Goal: Find specific page/section: Find specific page/section

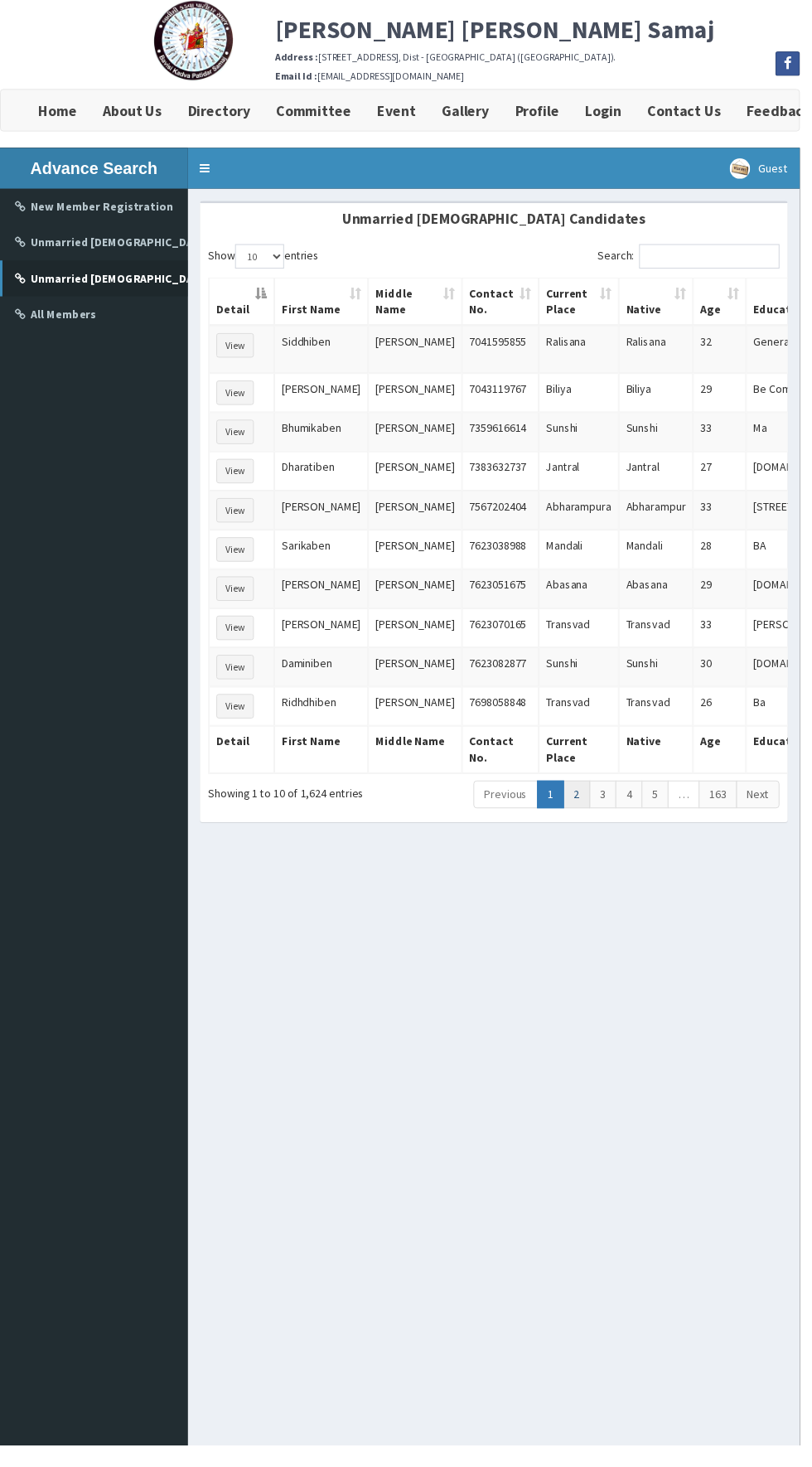
click at [586, 803] on link "2" at bounding box center [585, 806] width 27 height 28
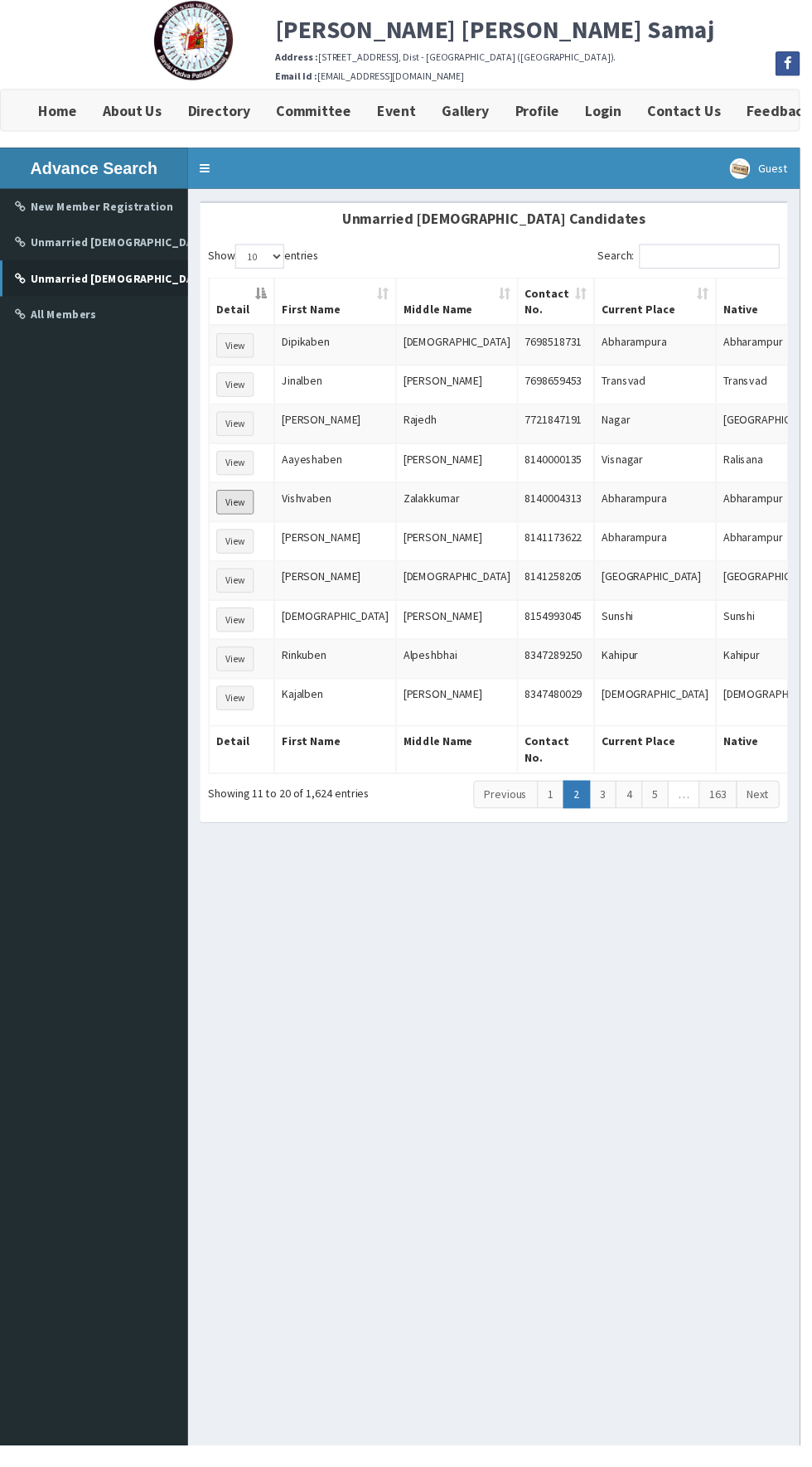
click at [229, 502] on button "View" at bounding box center [238, 510] width 38 height 25
click at [597, 801] on link "2" at bounding box center [585, 806] width 27 height 28
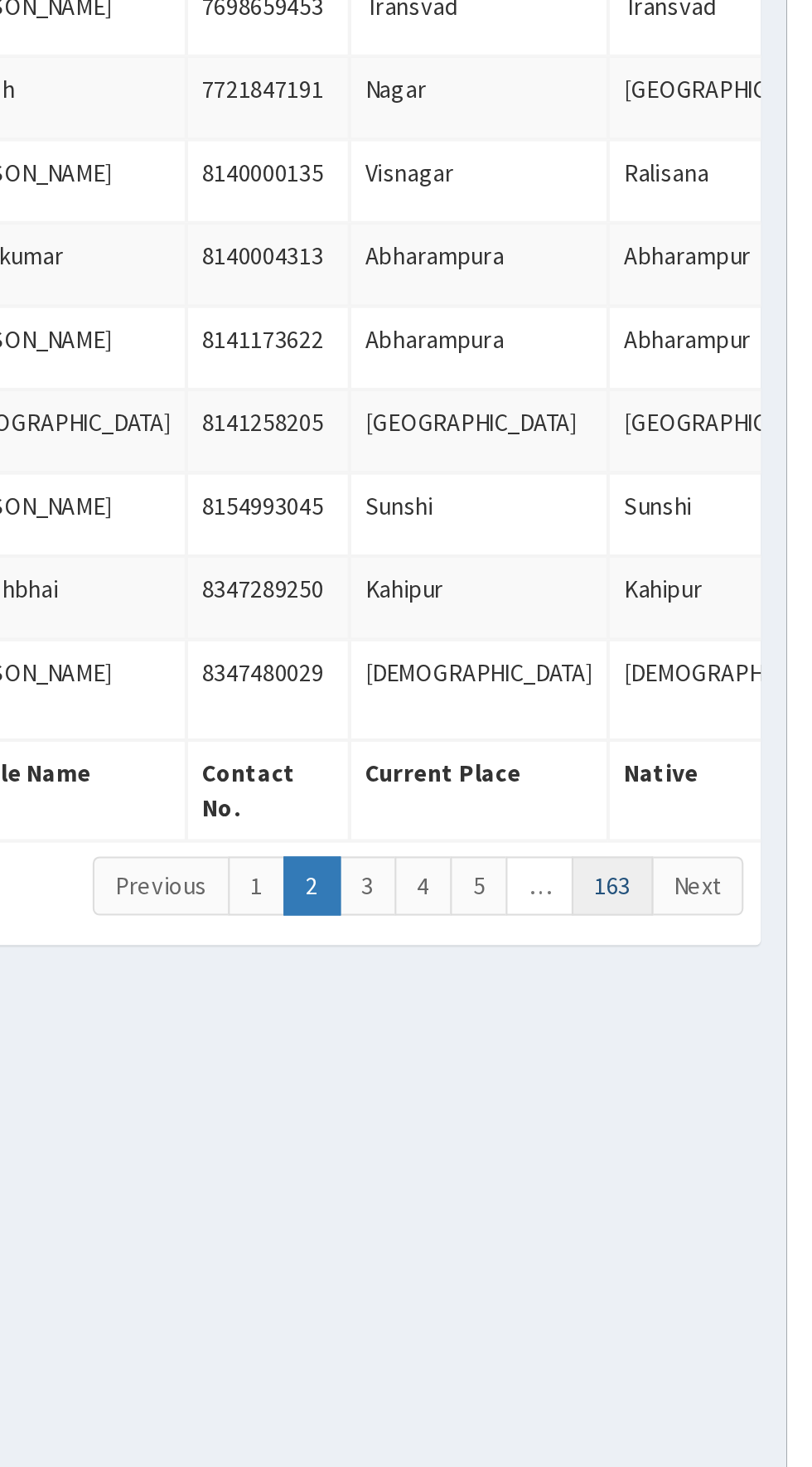
click at [726, 801] on link "163" at bounding box center [728, 806] width 39 height 28
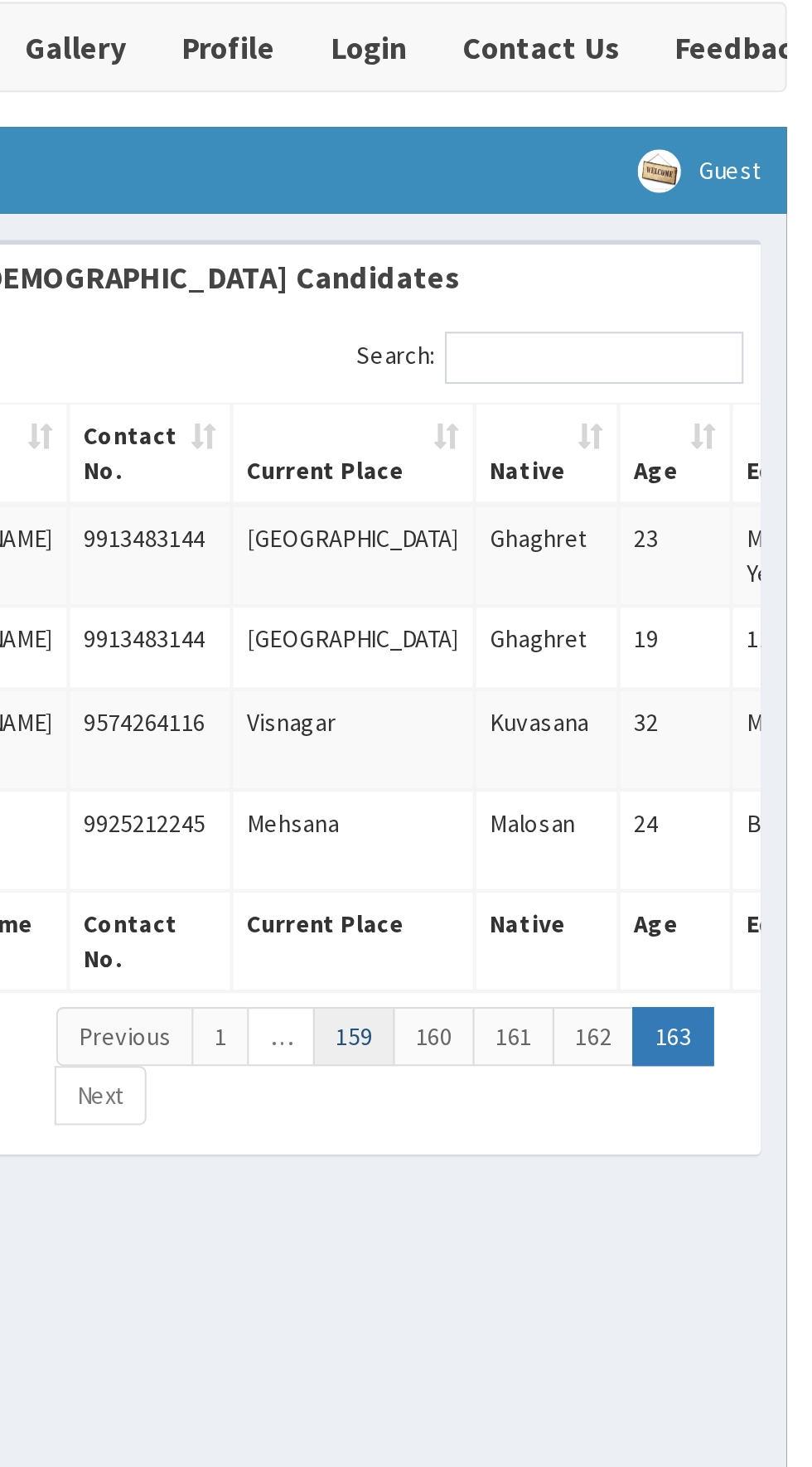
click at [597, 579] on link "159" at bounding box center [606, 583] width 39 height 28
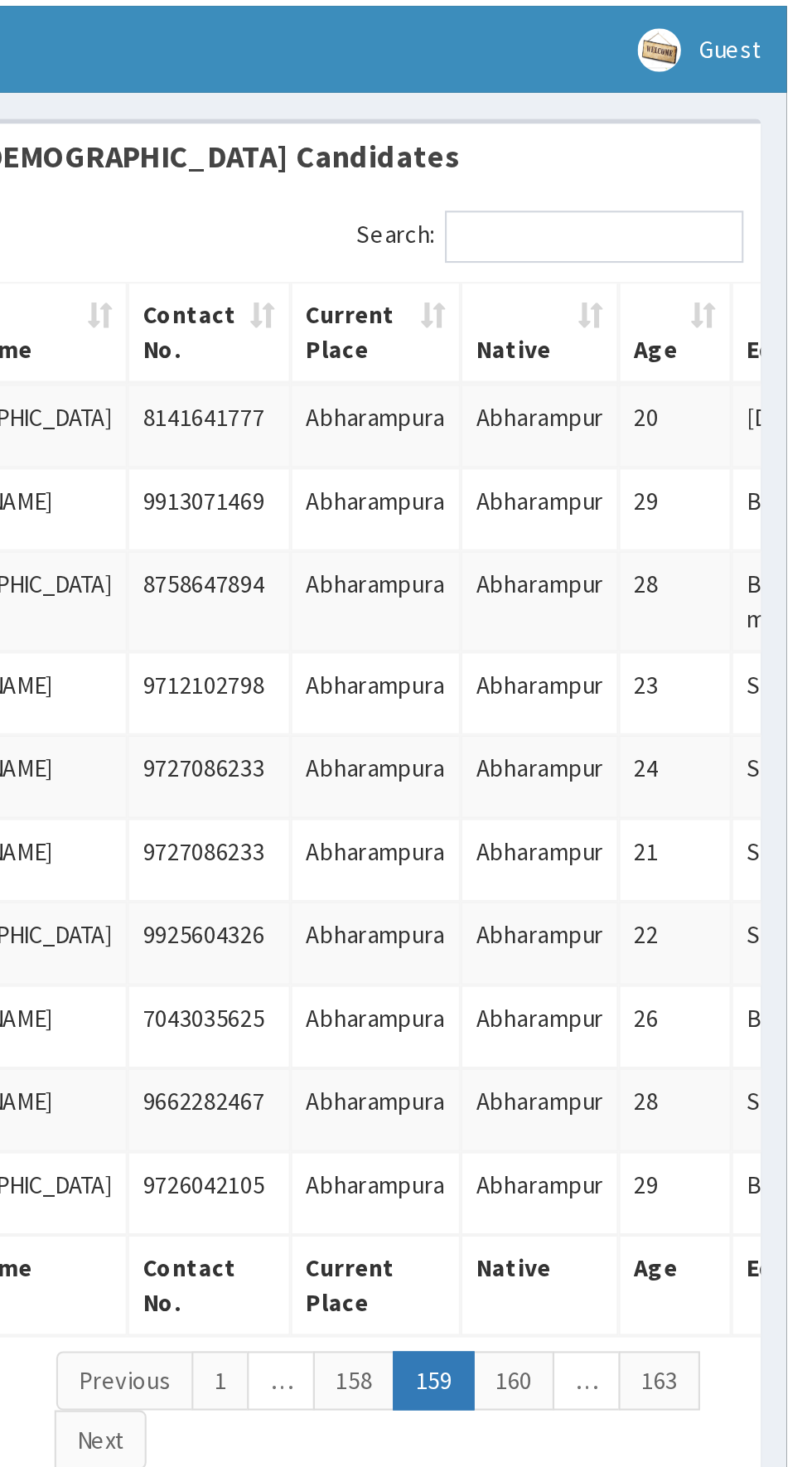
click at [603, 802] on link "158" at bounding box center [606, 806] width 39 height 28
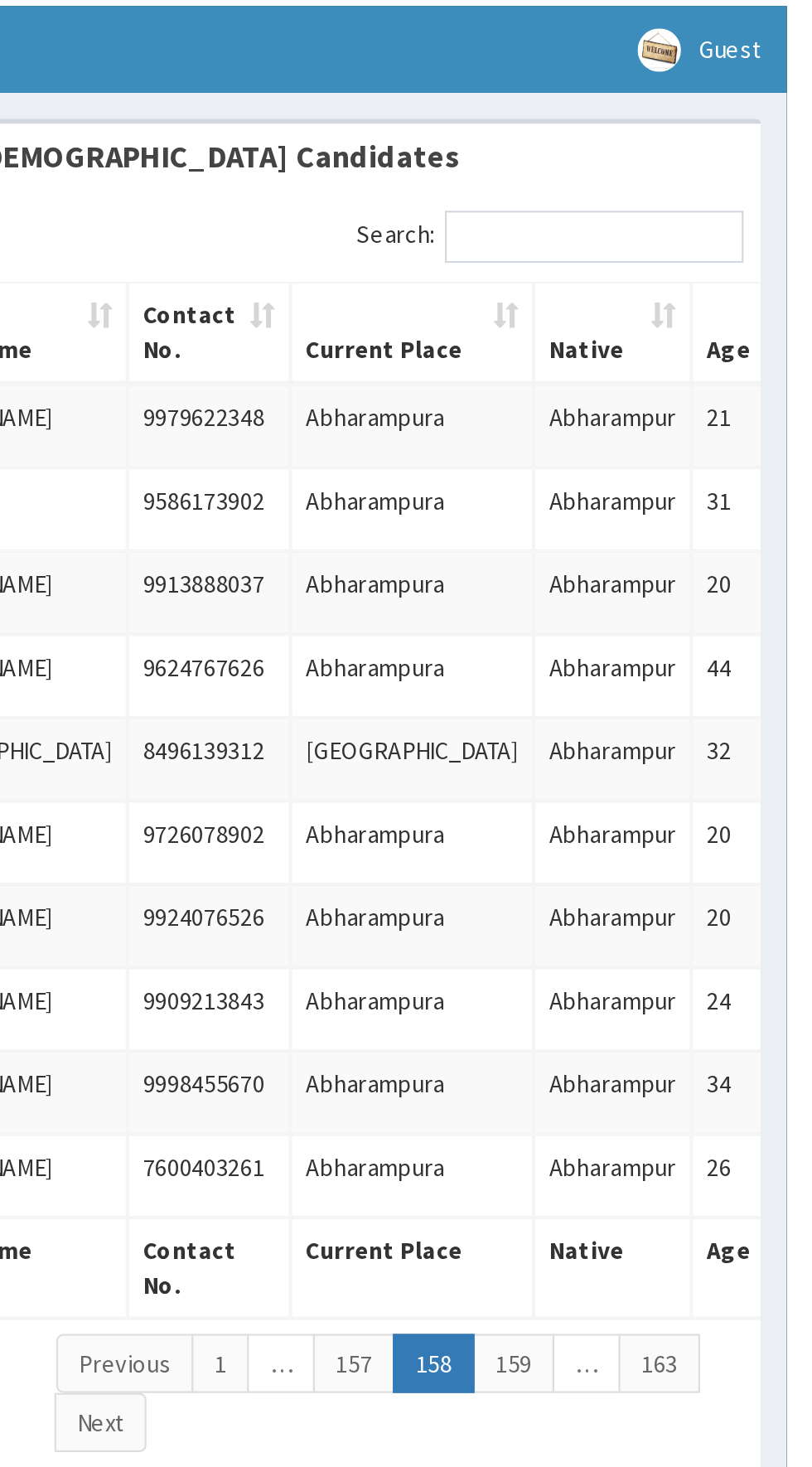
click at [602, 791] on link "157" at bounding box center [606, 798] width 39 height 28
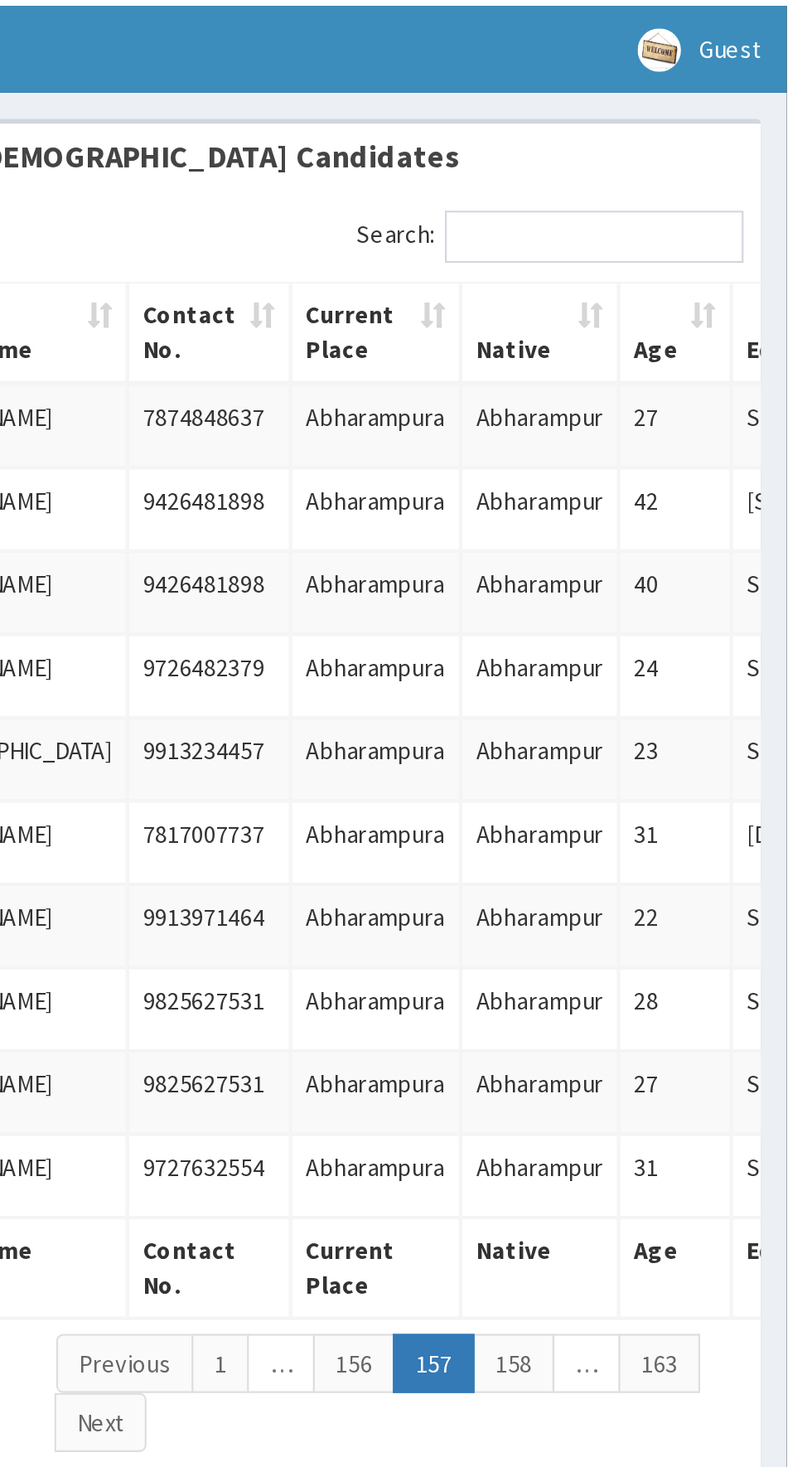
click at [600, 791] on link "156" at bounding box center [606, 798] width 39 height 28
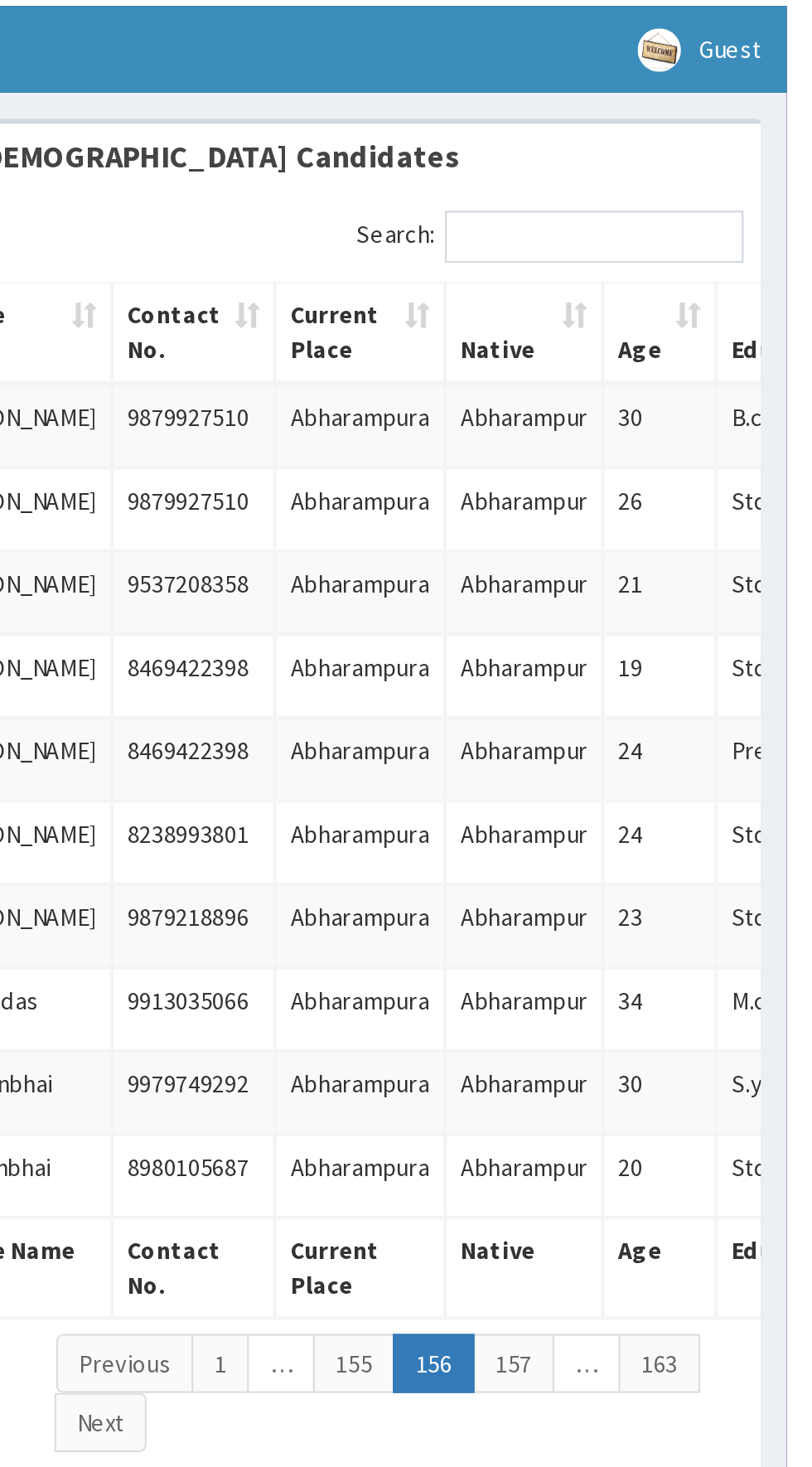
click at [601, 793] on link "155" at bounding box center [606, 798] width 39 height 28
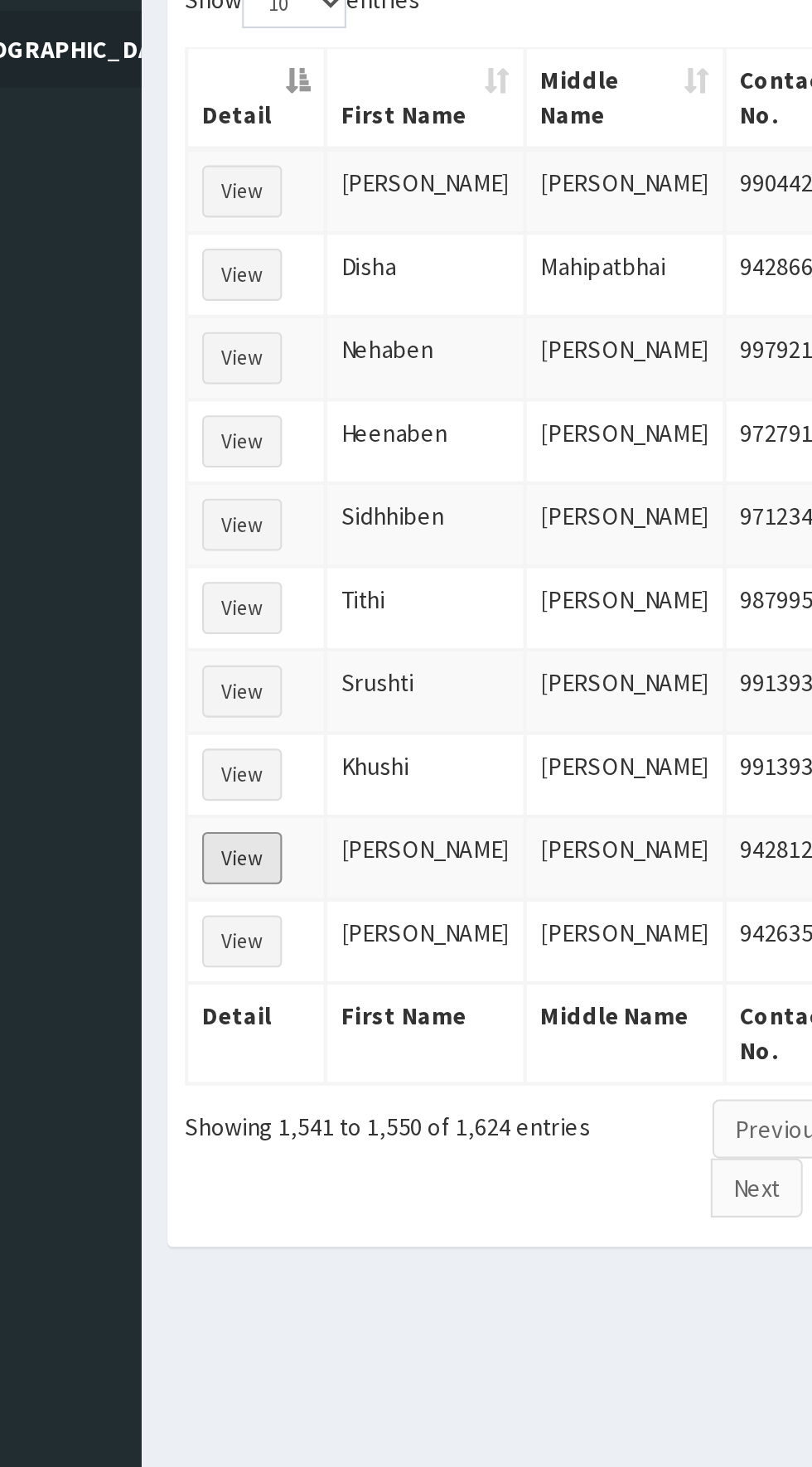
click at [226, 658] on button "View" at bounding box center [238, 669] width 38 height 25
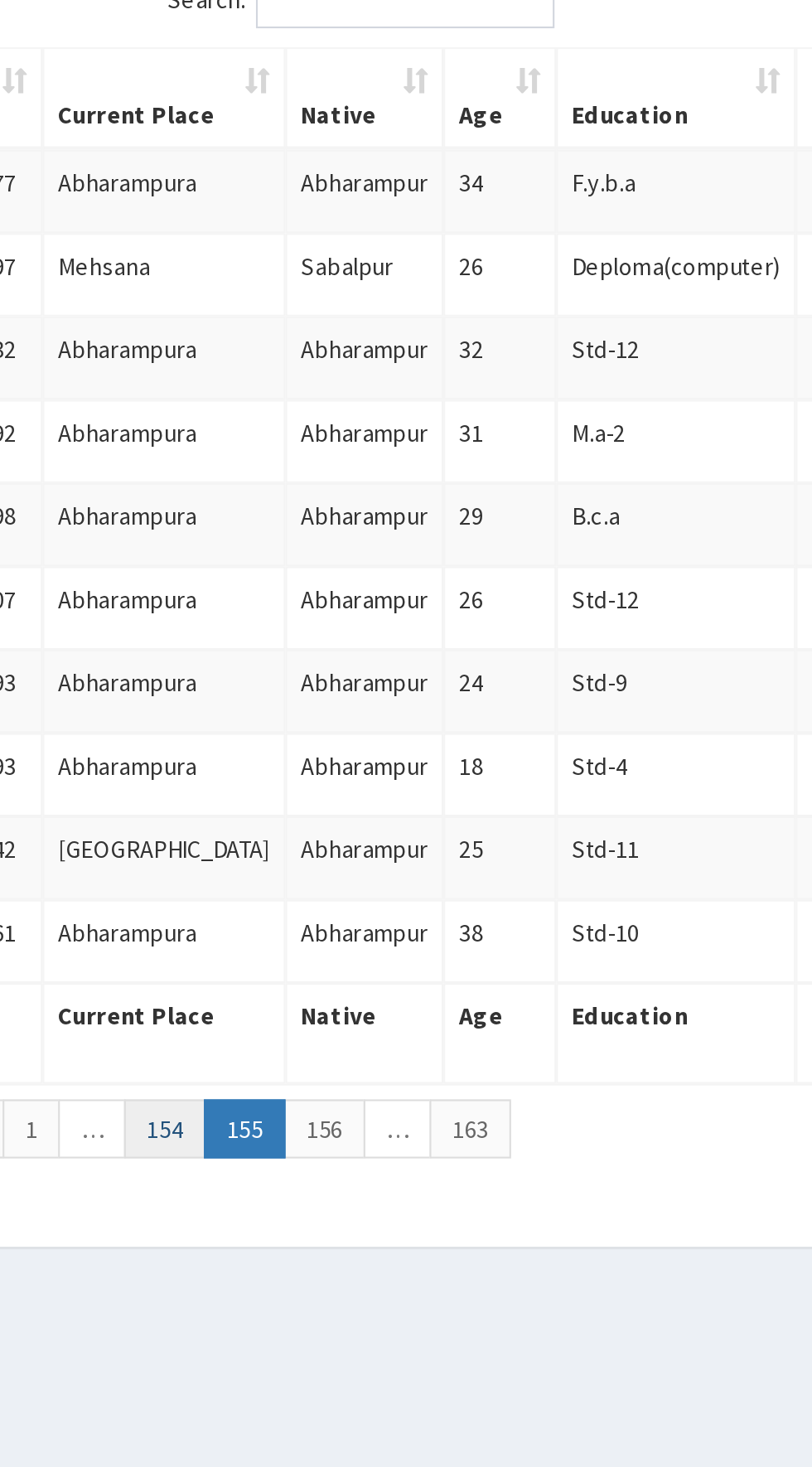
click at [468, 785] on link "154" at bounding box center [482, 798] width 39 height 28
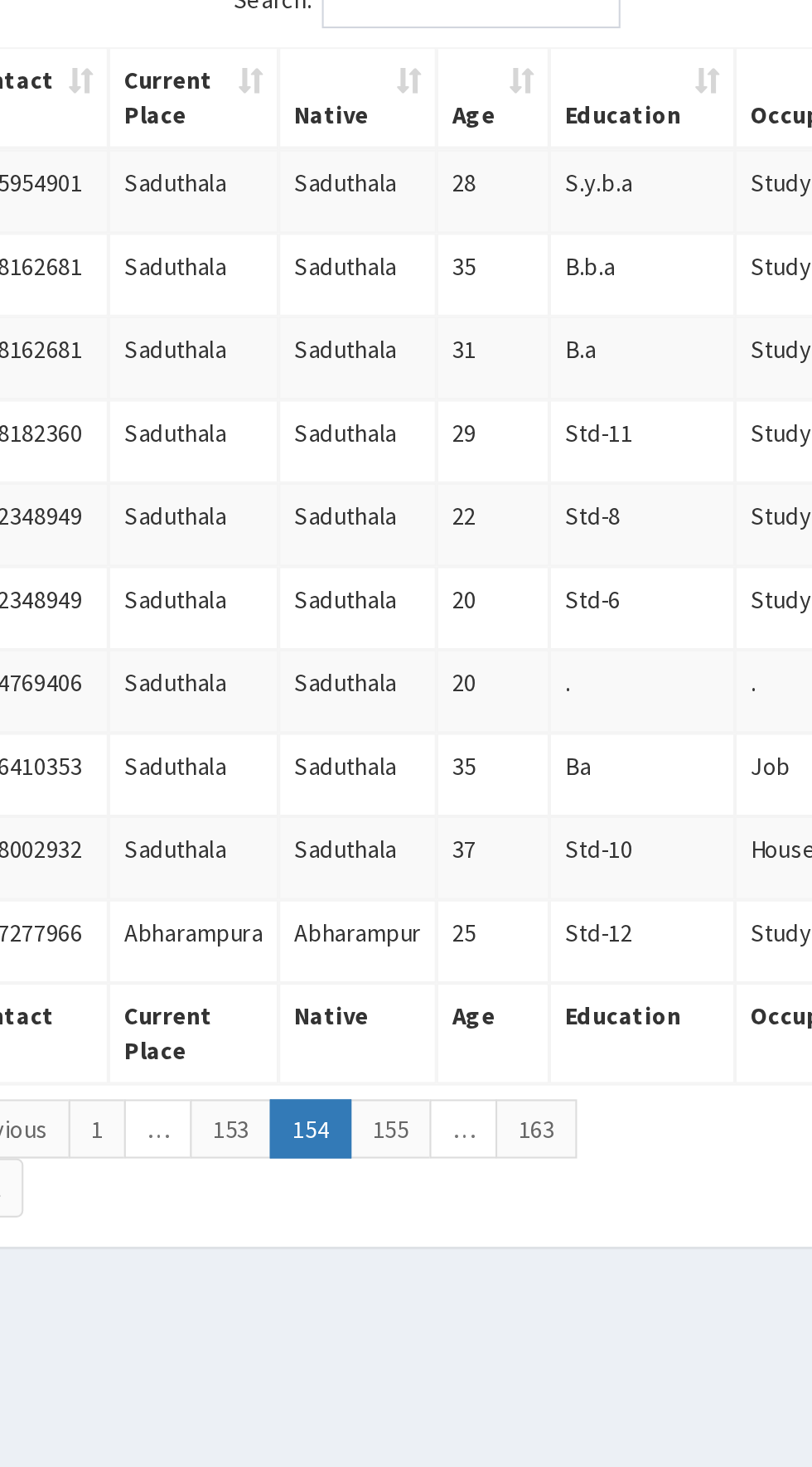
click at [503, 786] on link "153" at bounding box center [513, 798] width 39 height 28
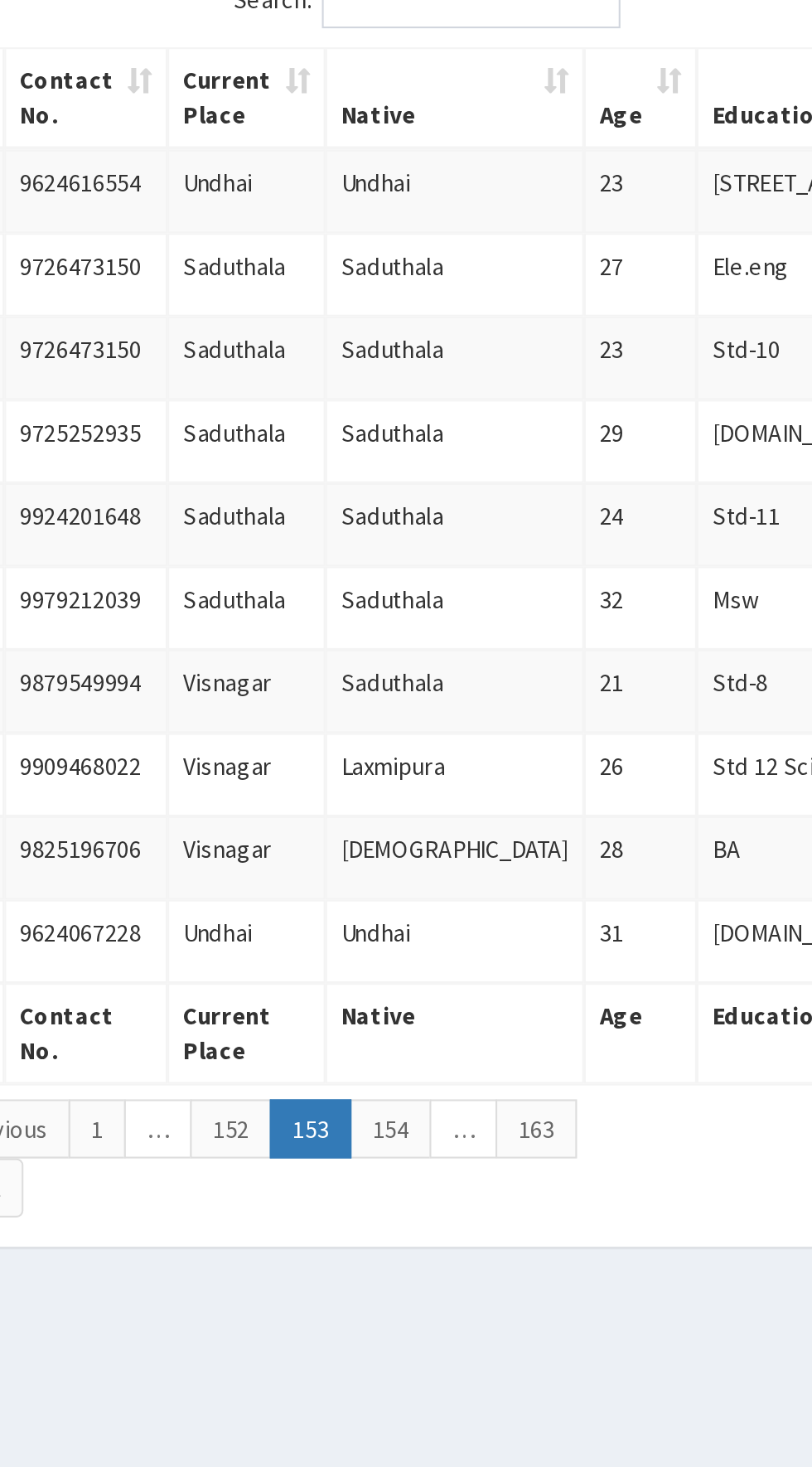
scroll to position [0, 71]
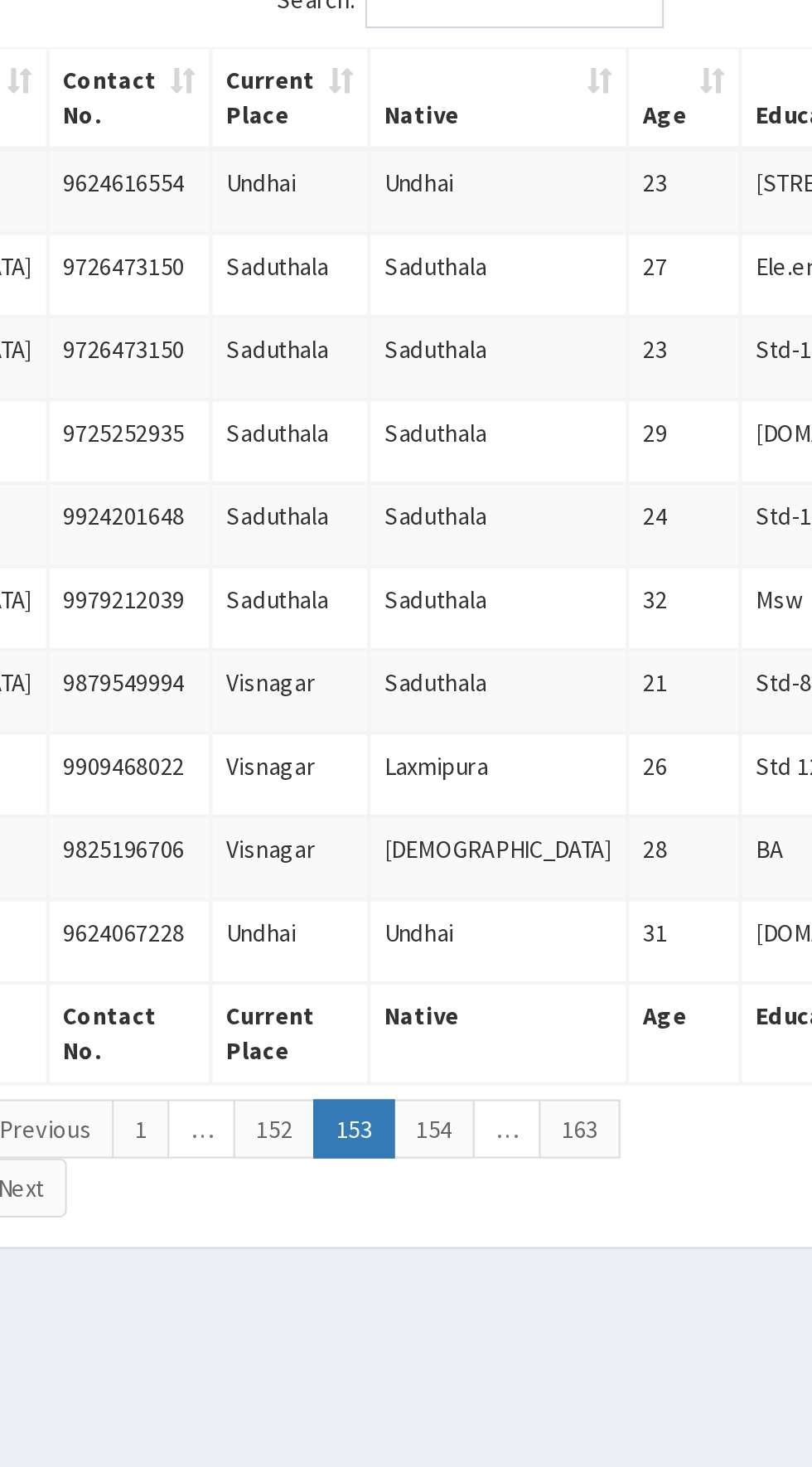
click at [529, 790] on link "152" at bounding box center [534, 798] width 39 height 28
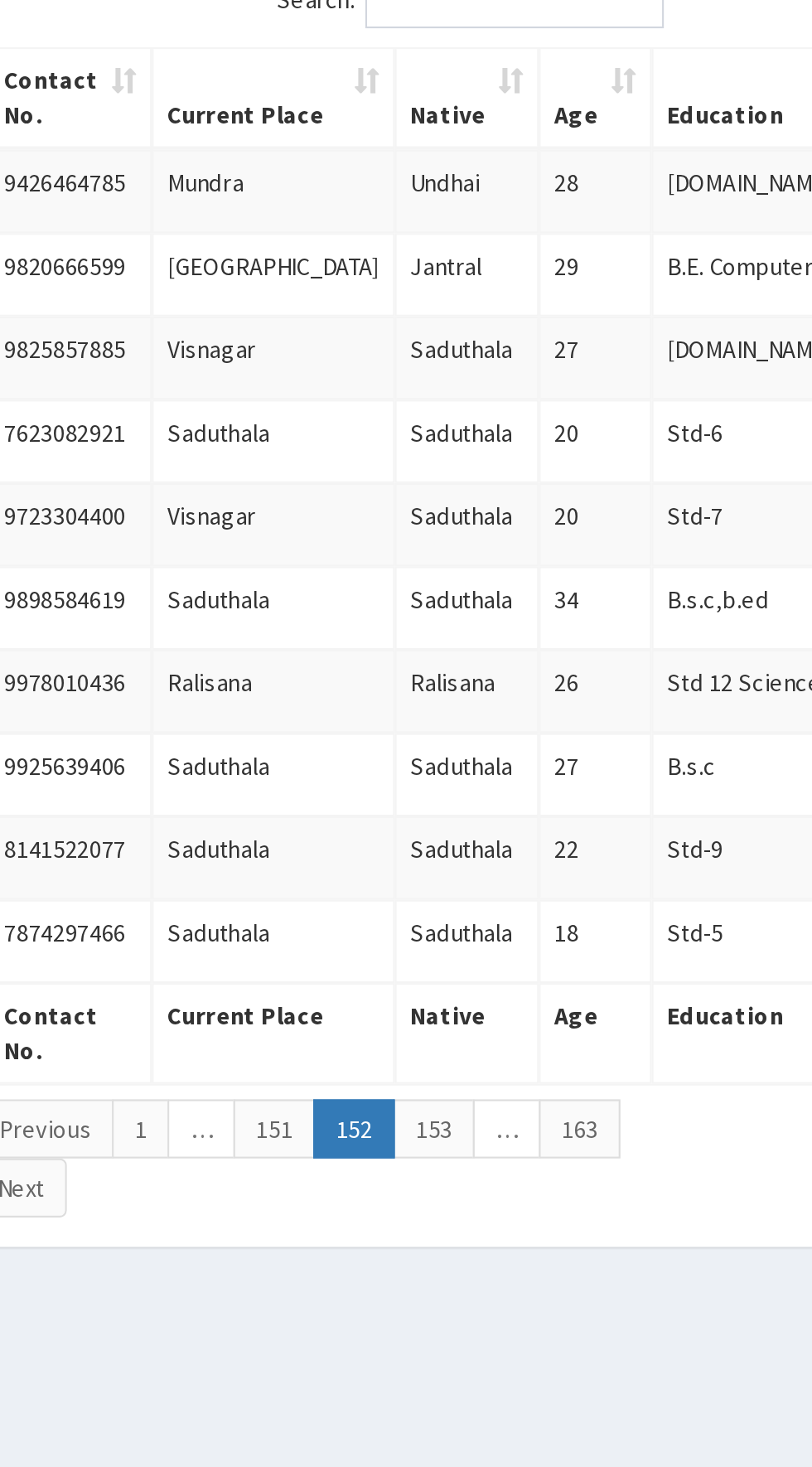
click at [528, 802] on link "151" at bounding box center [534, 798] width 39 height 28
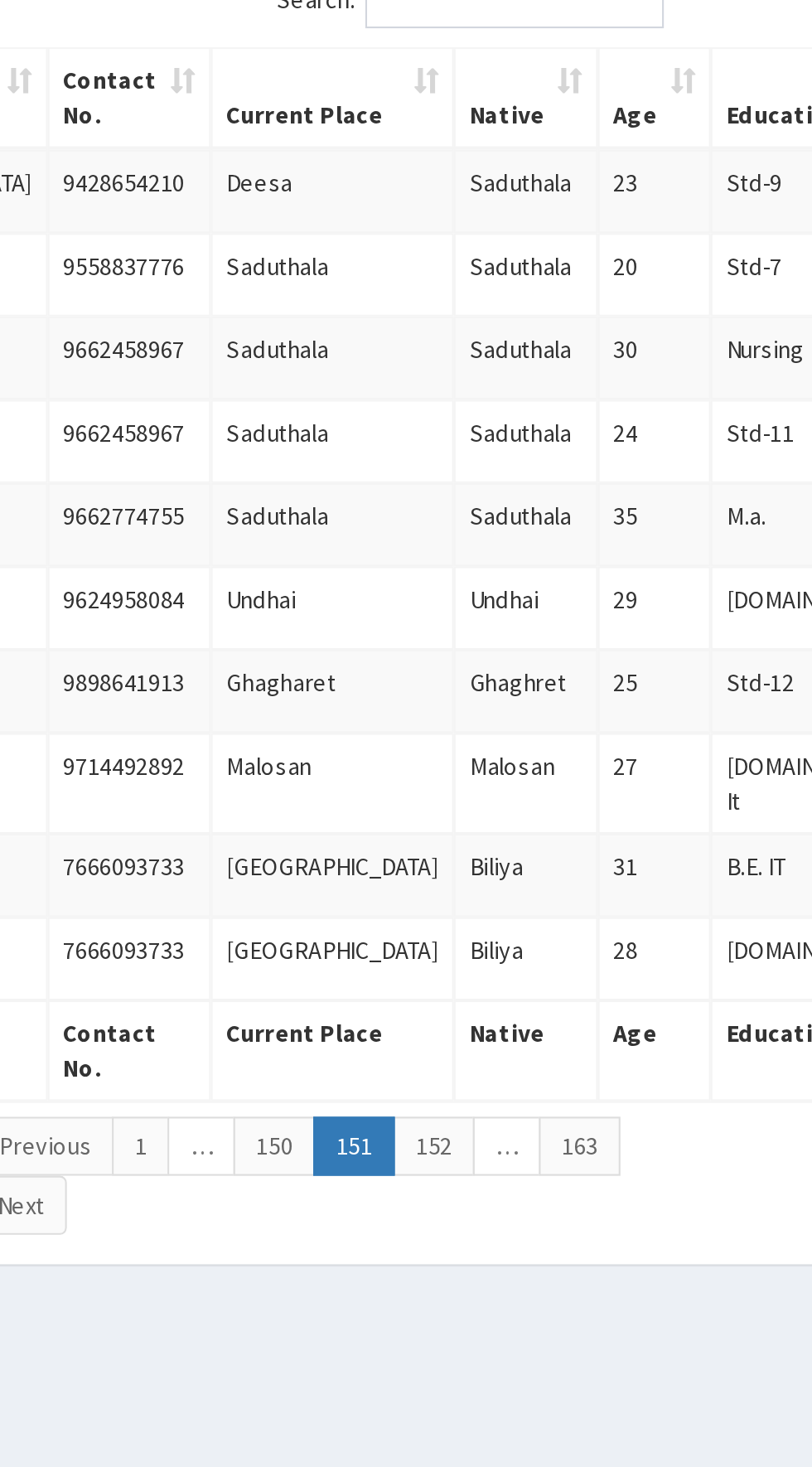
click at [524, 792] on link "150" at bounding box center [534, 806] width 39 height 28
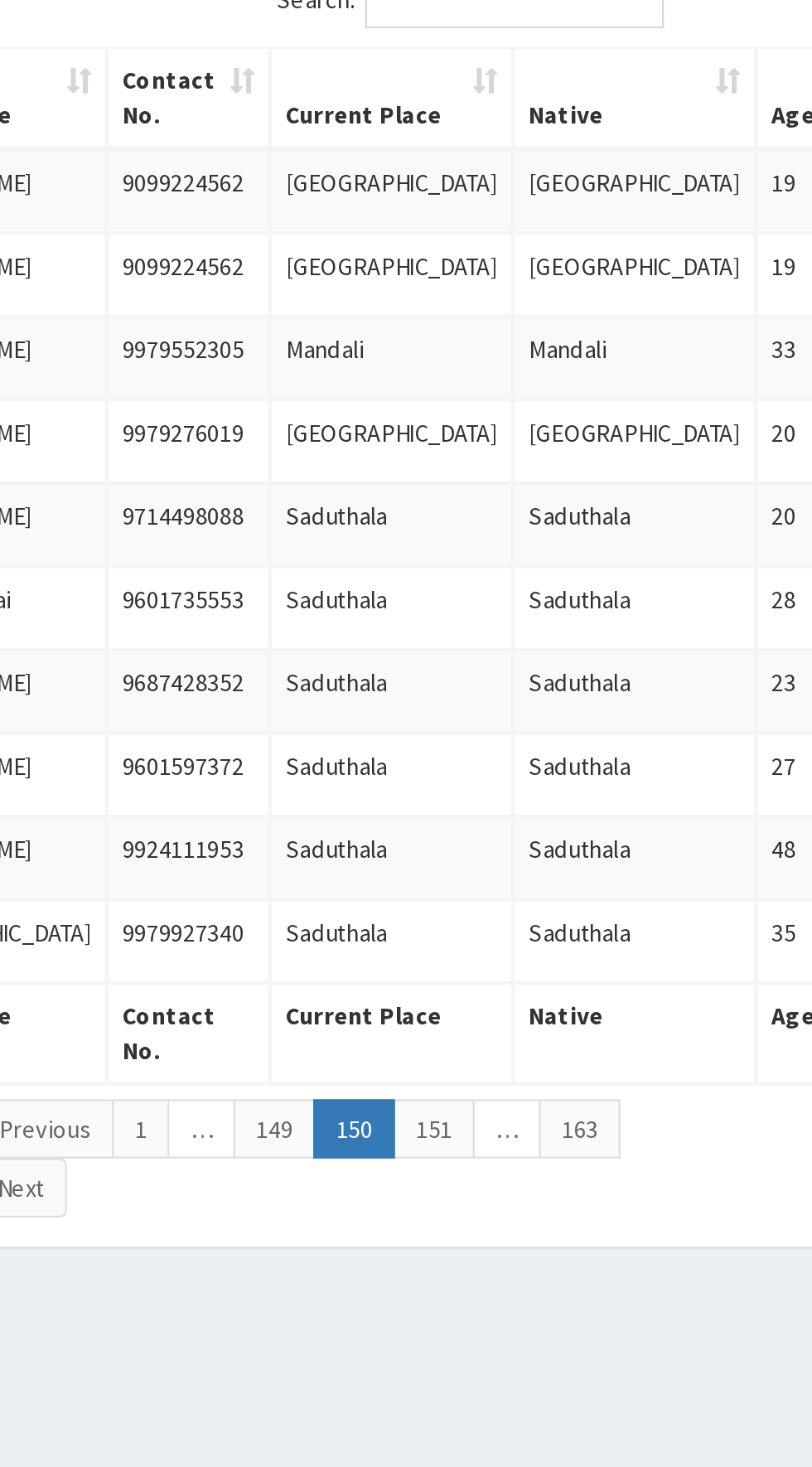
click at [528, 790] on link "149" at bounding box center [534, 798] width 39 height 28
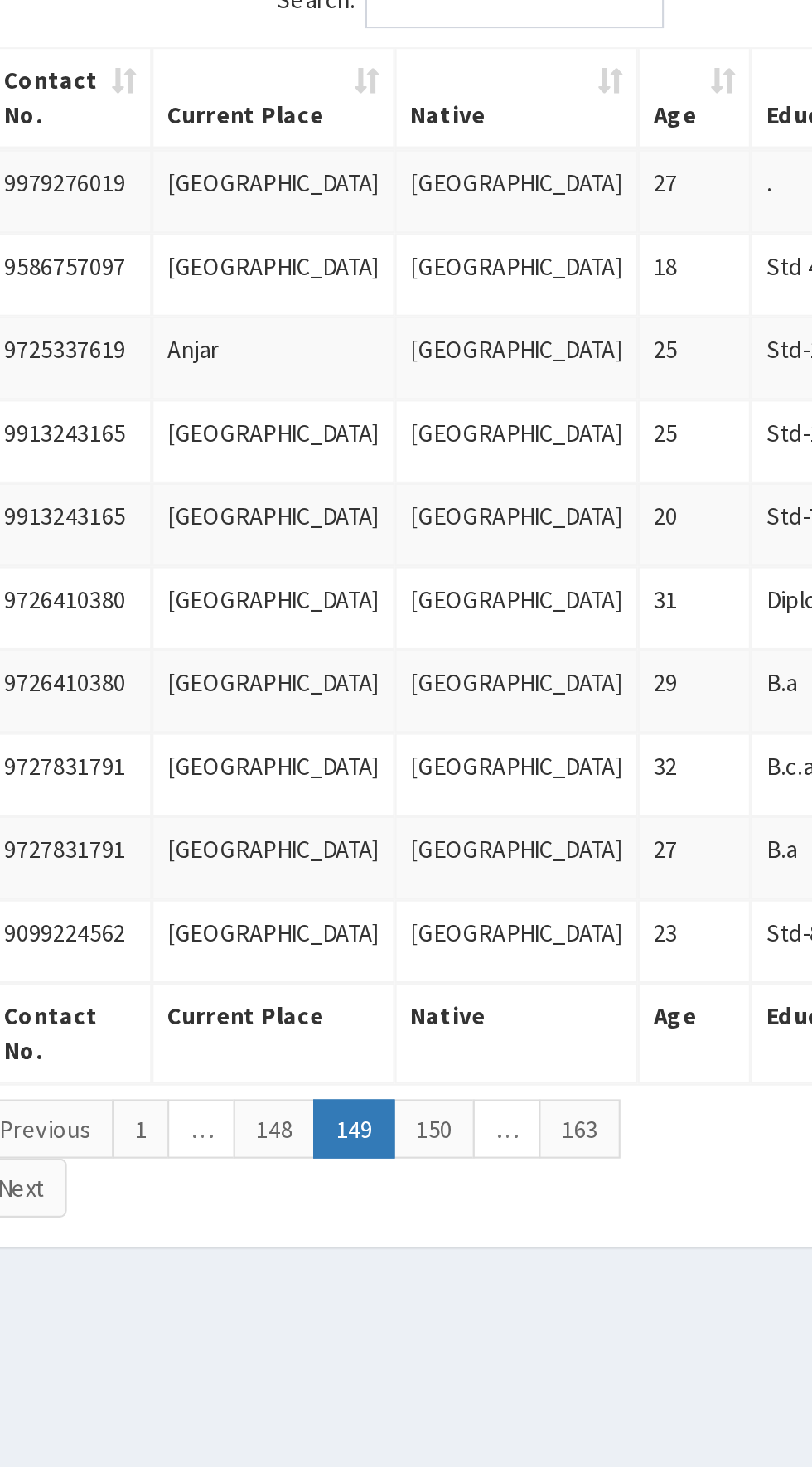
click at [527, 788] on link "148" at bounding box center [534, 798] width 39 height 28
click at [526, 788] on link "147" at bounding box center [534, 798] width 39 height 28
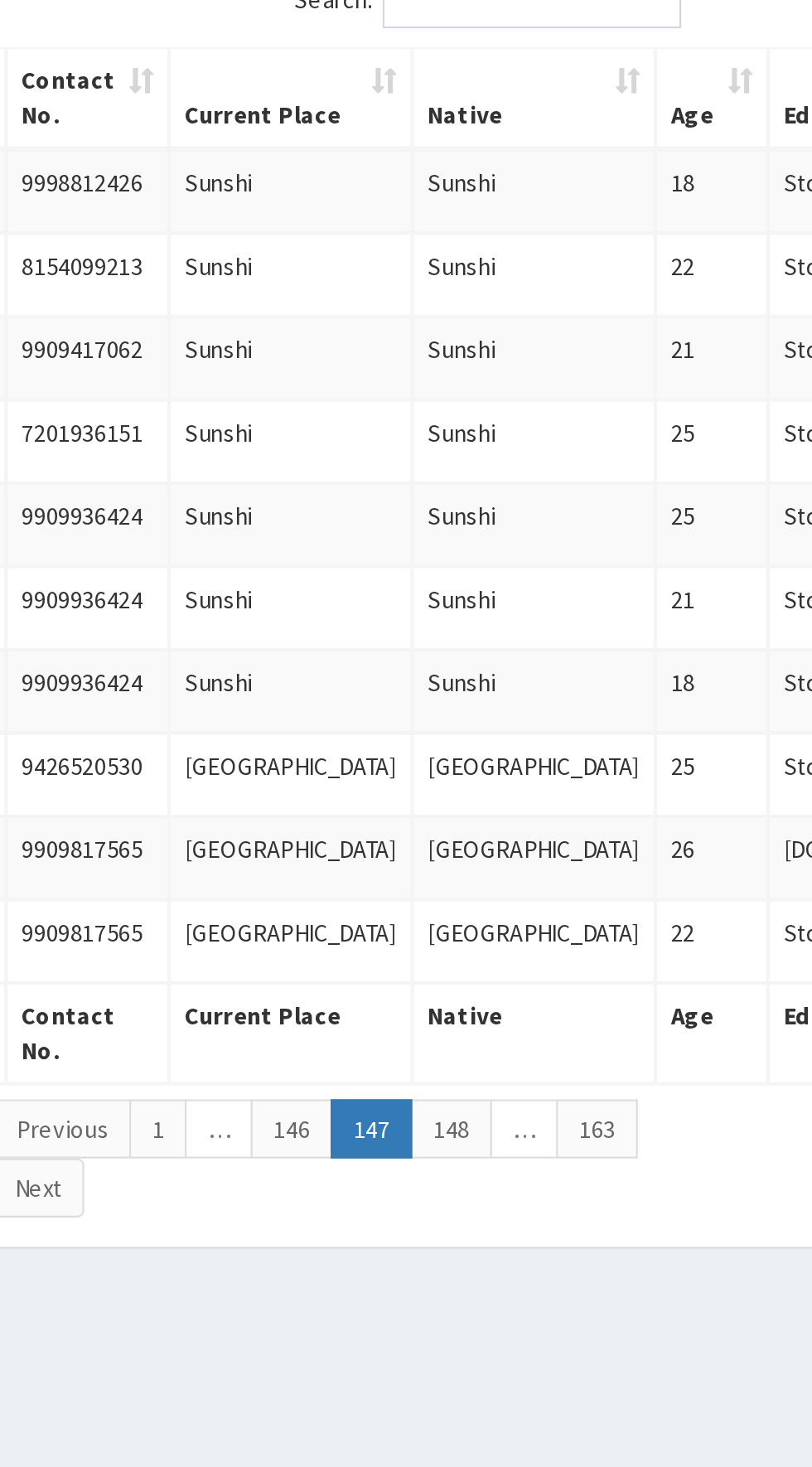
click at [539, 784] on link "146" at bounding box center [542, 798] width 39 height 28
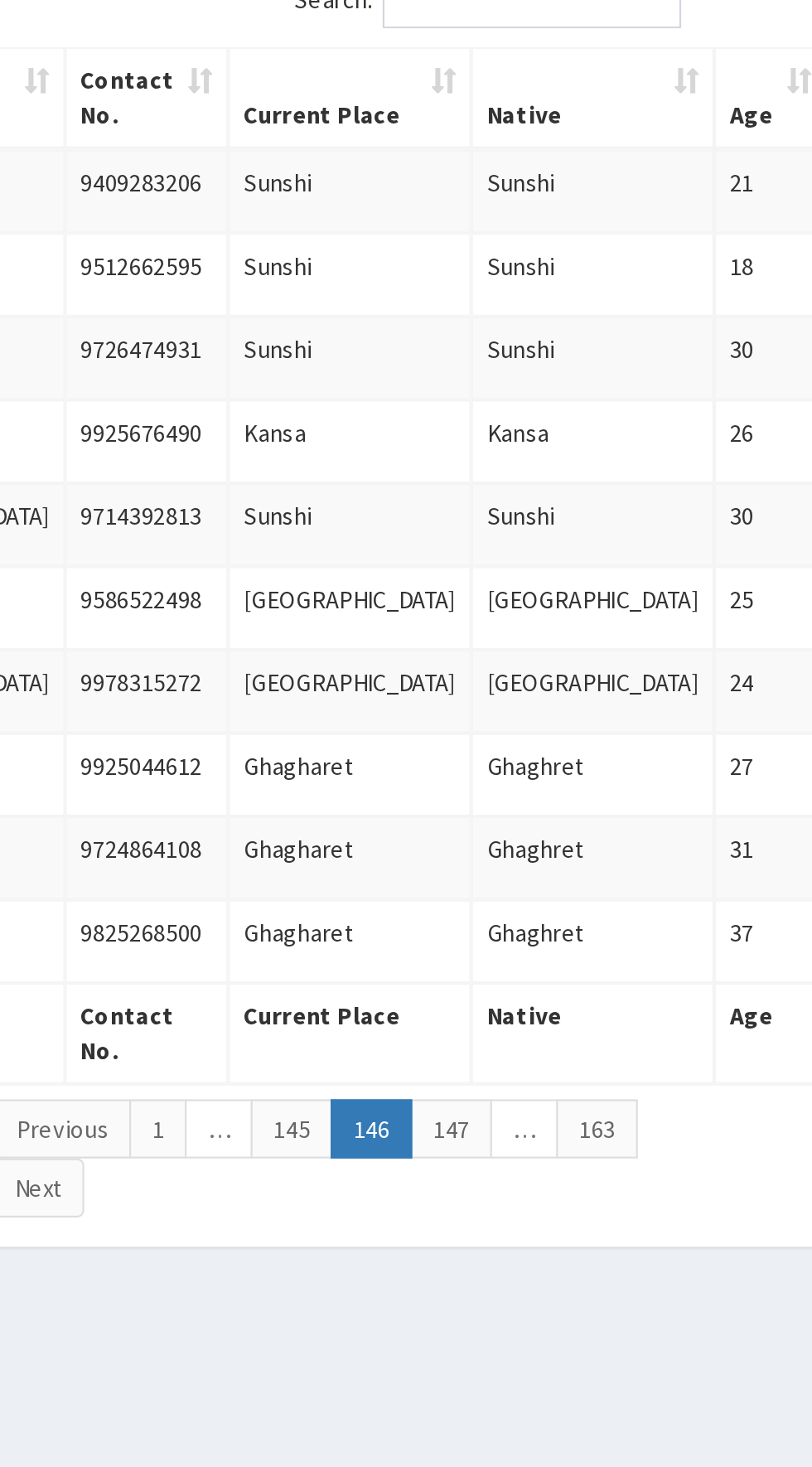
click at [533, 786] on link "145" at bounding box center [542, 798] width 39 height 28
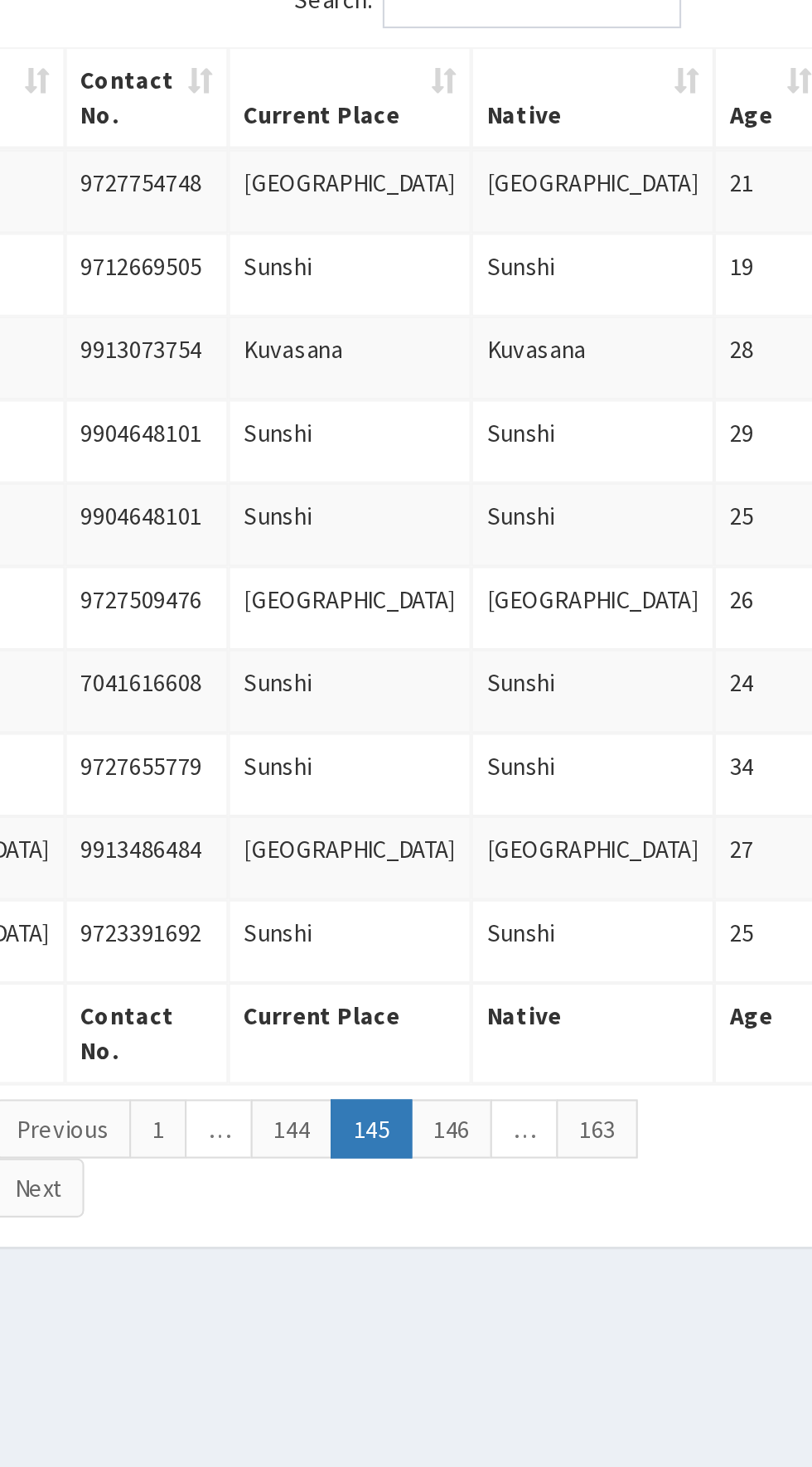
click at [535, 788] on link "144" at bounding box center [542, 798] width 39 height 28
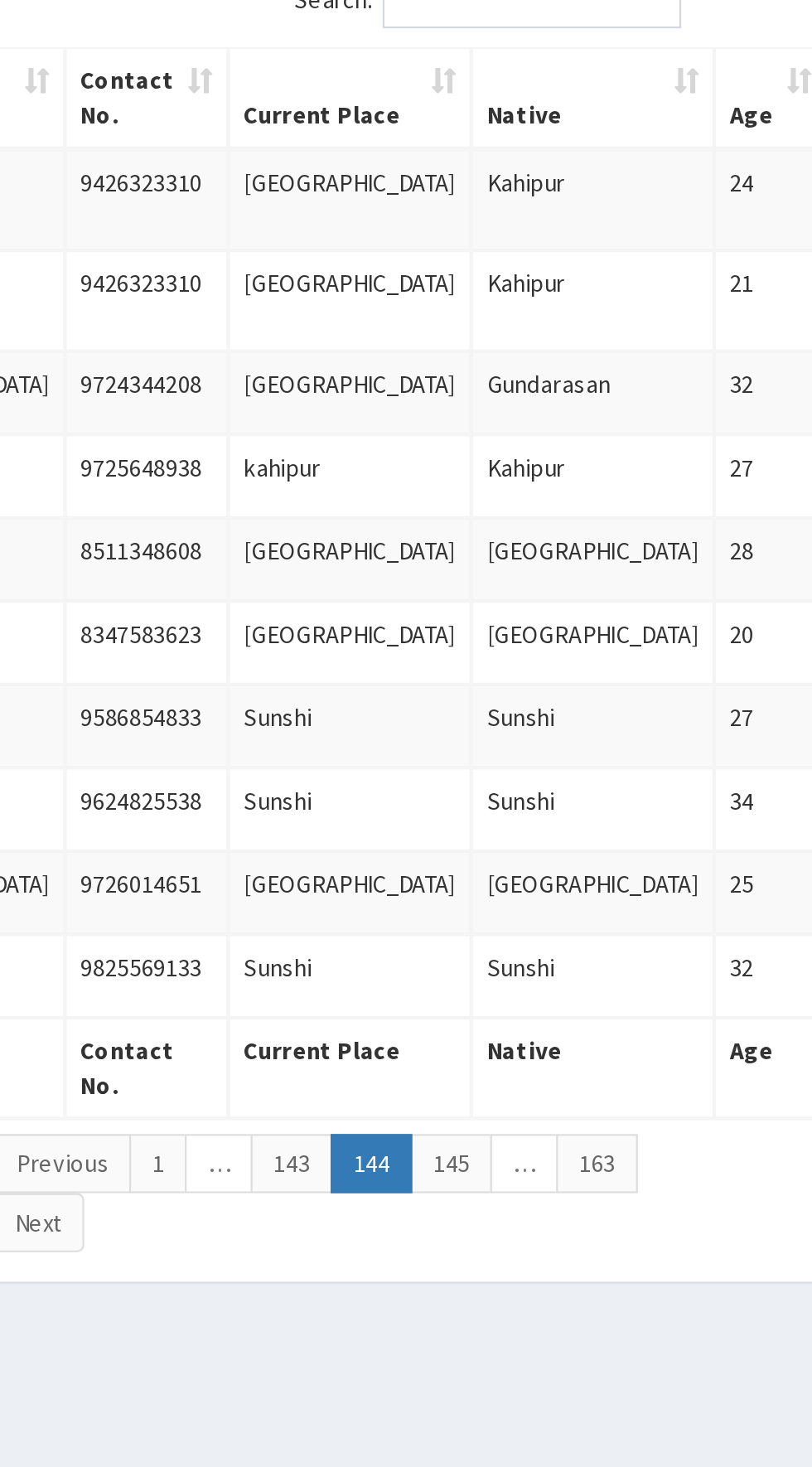
click at [538, 814] on link "143" at bounding box center [542, 814] width 39 height 28
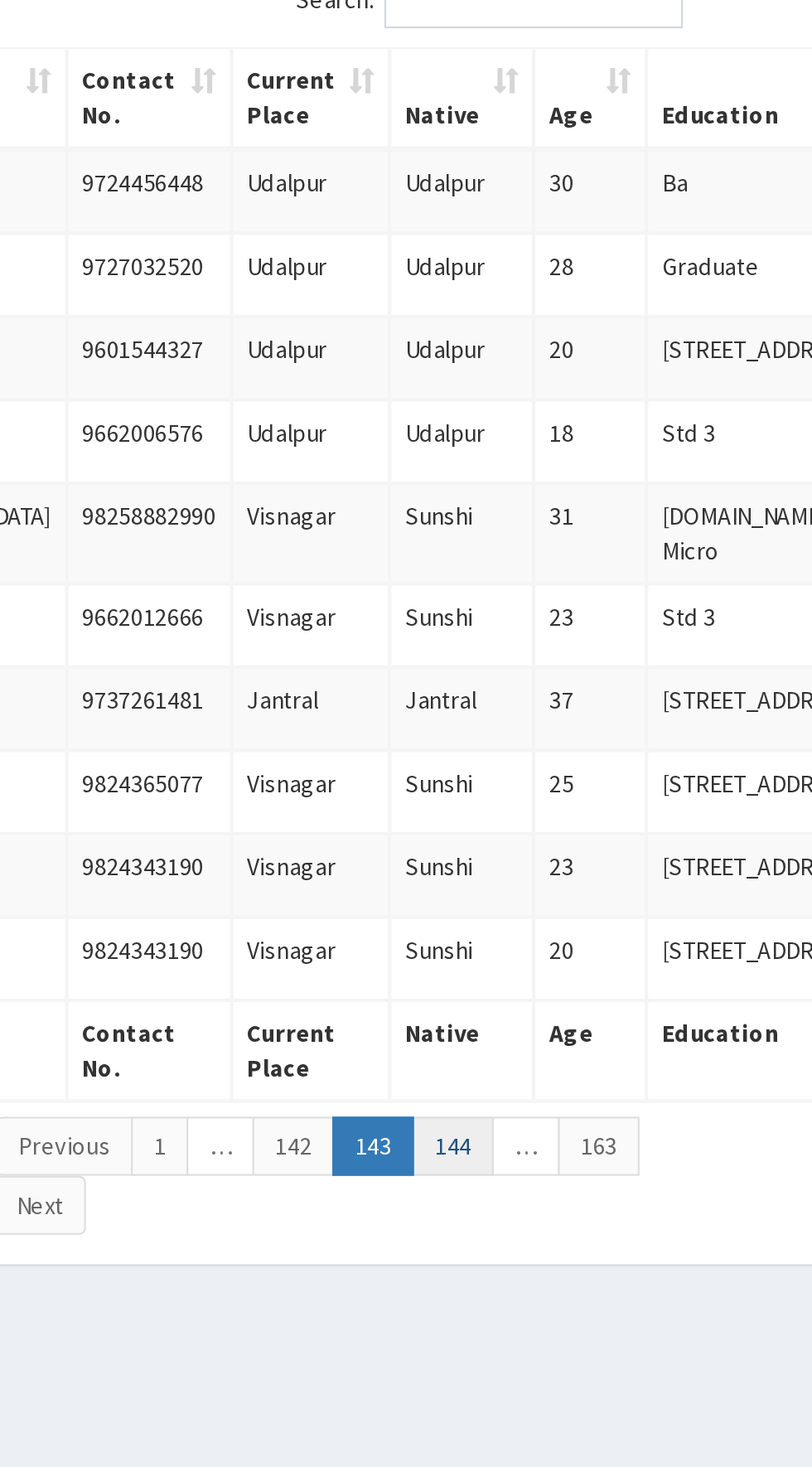
click at [624, 792] on link "144" at bounding box center [619, 806] width 39 height 28
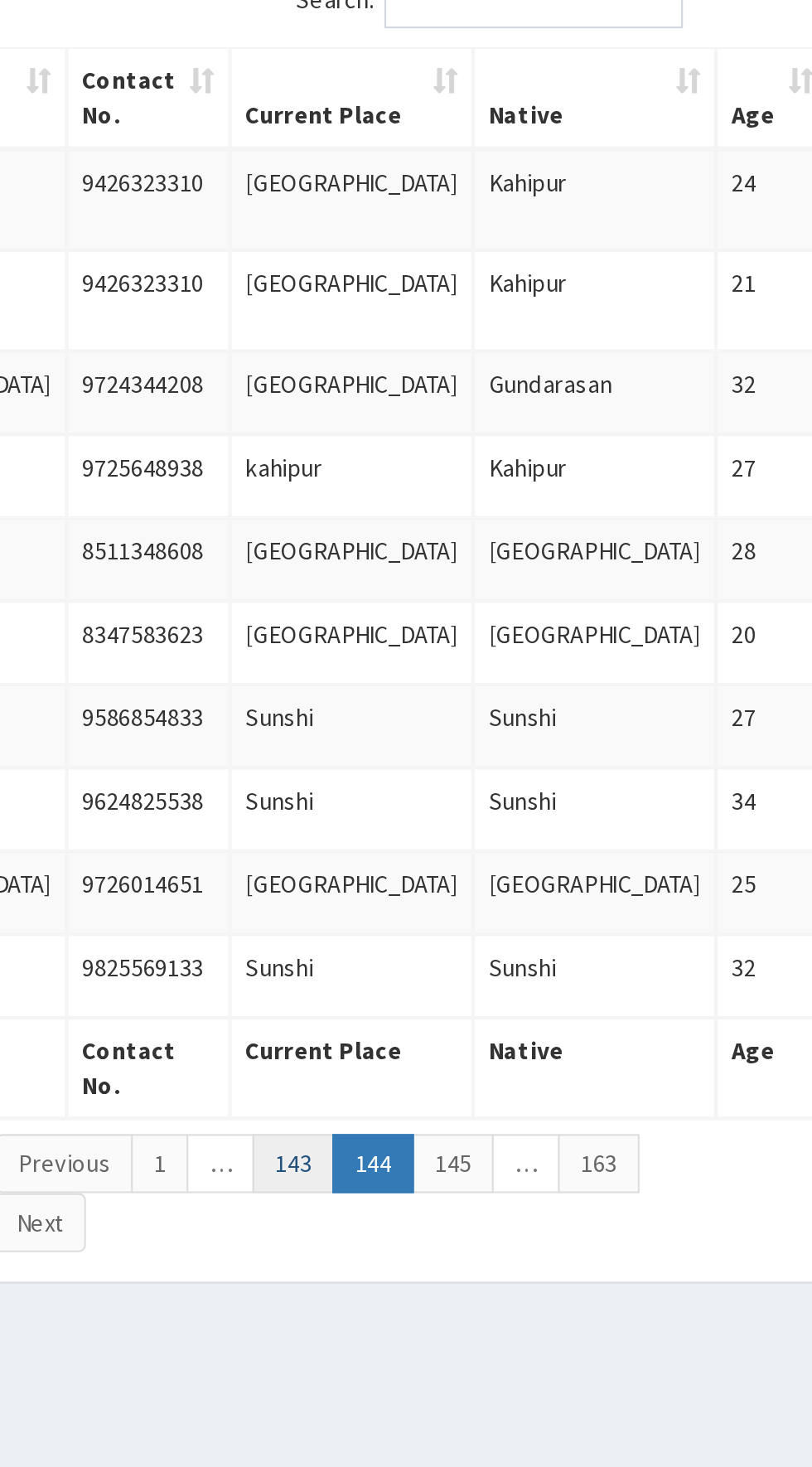
click at [541, 811] on link "143" at bounding box center [543, 814] width 39 height 28
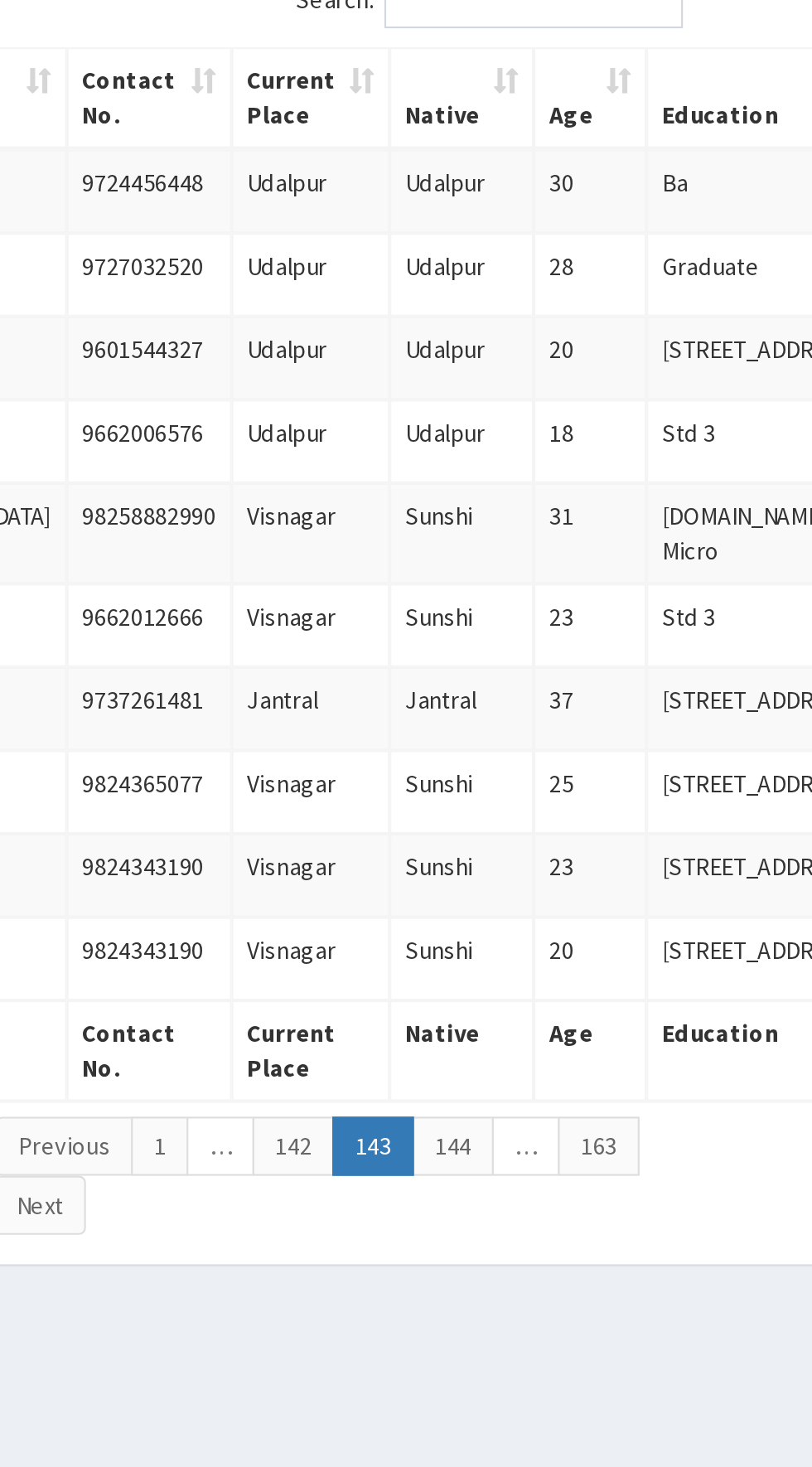
click at [539, 794] on link "142" at bounding box center [543, 806] width 39 height 28
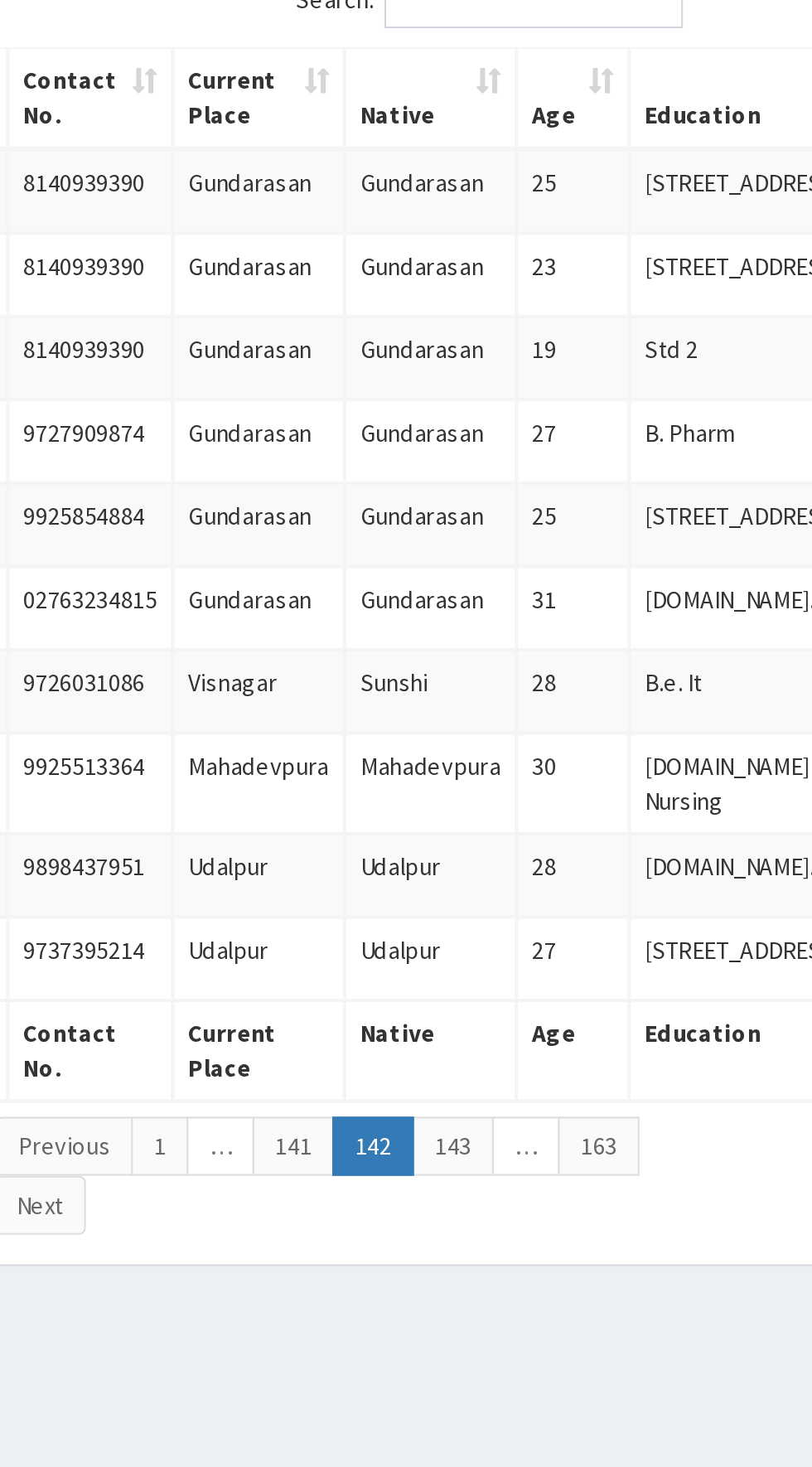
click at [536, 804] on link "141" at bounding box center [543, 806] width 39 height 28
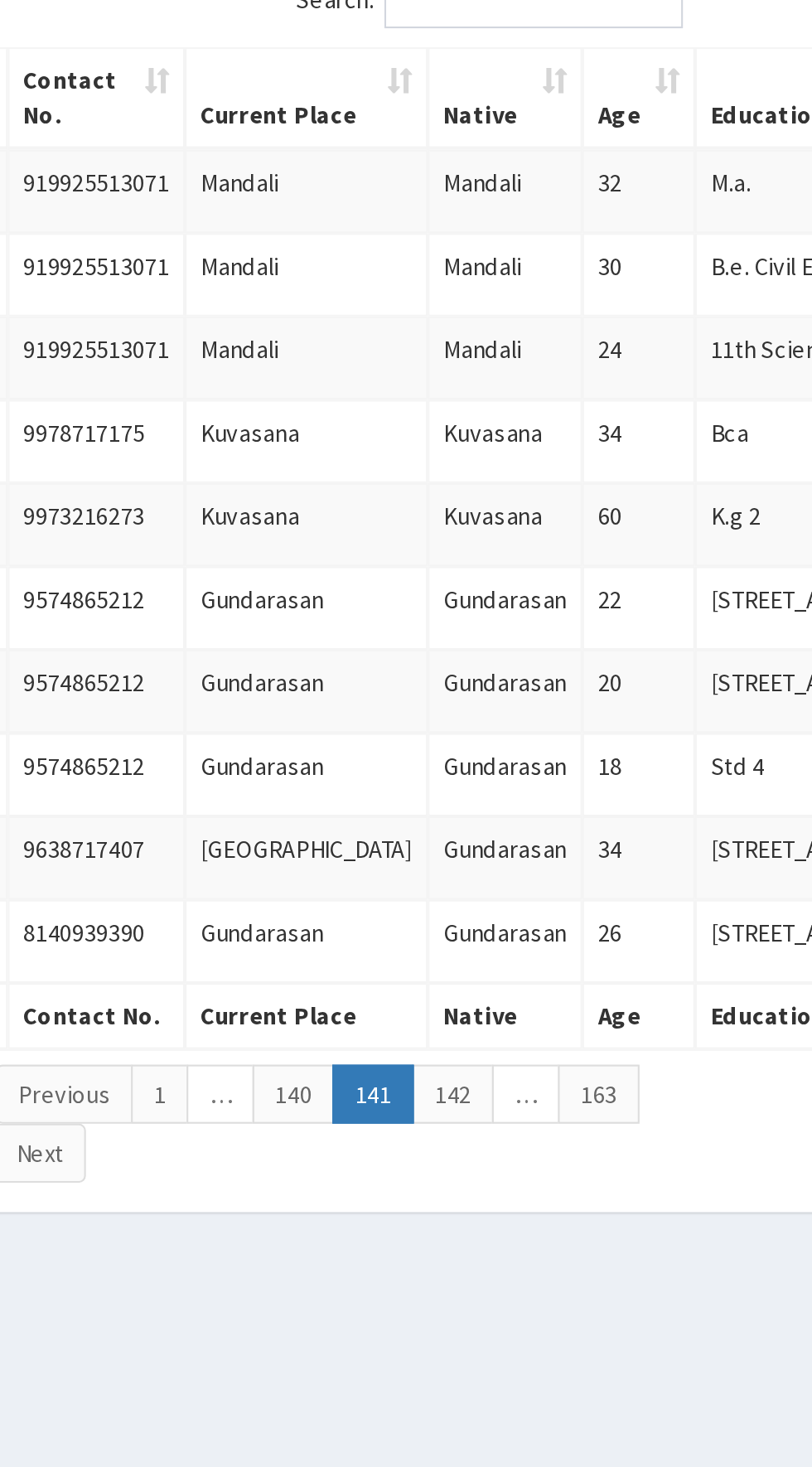
click at [526, 787] on link "140" at bounding box center [543, 781] width 39 height 28
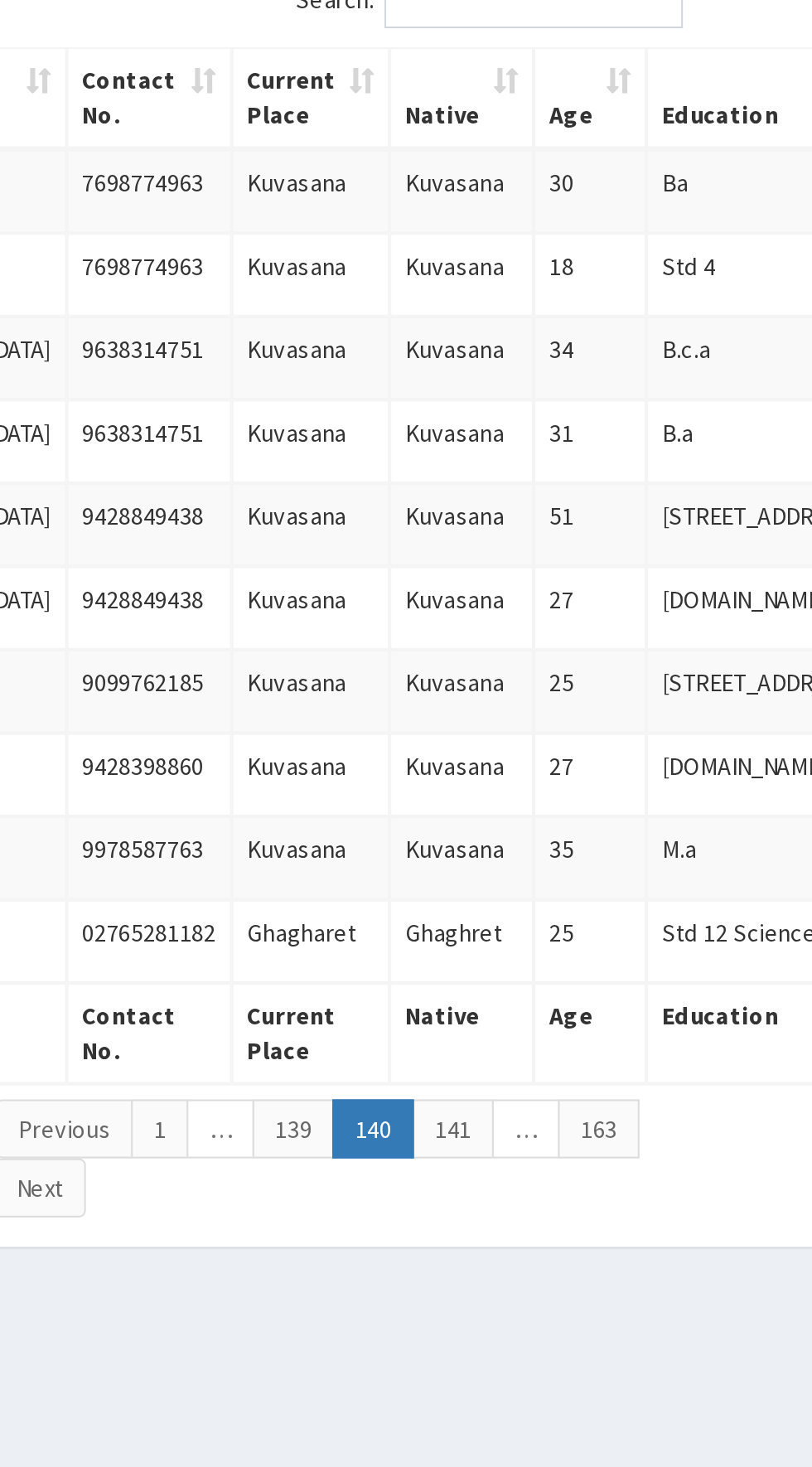
click at [535, 790] on link "139" at bounding box center [543, 798] width 39 height 28
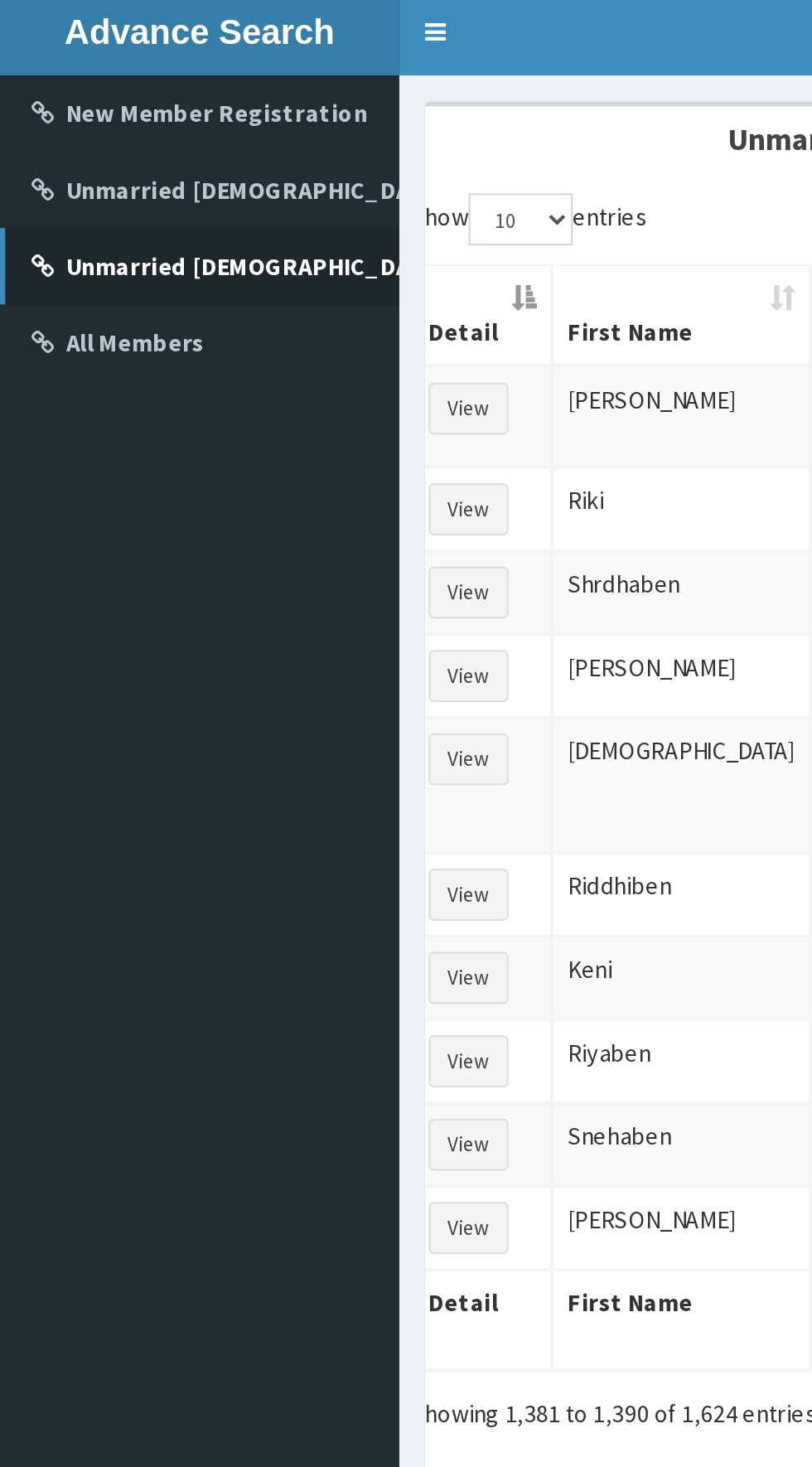
scroll to position [0, 0]
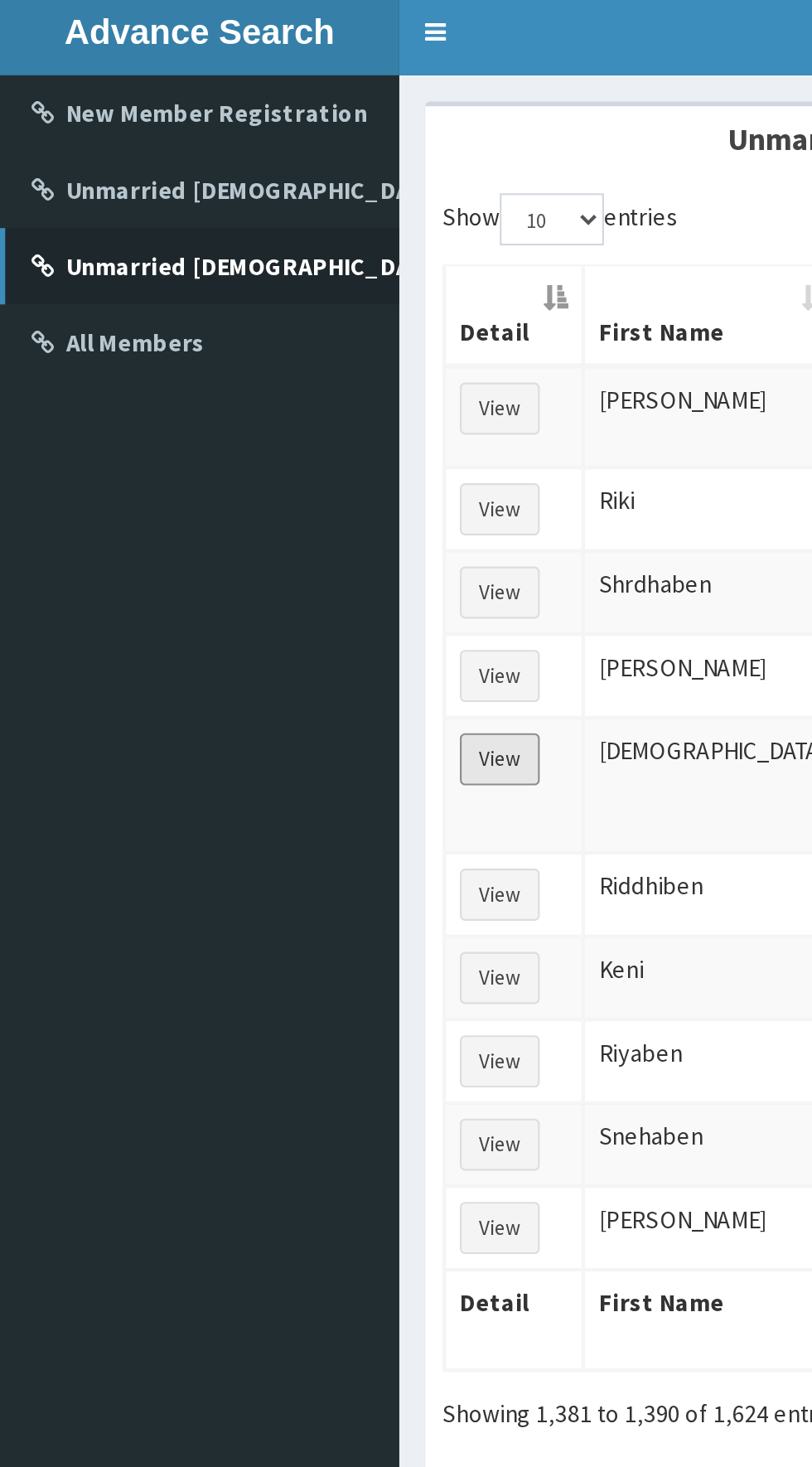
click at [245, 508] on button "View" at bounding box center [238, 518] width 38 height 25
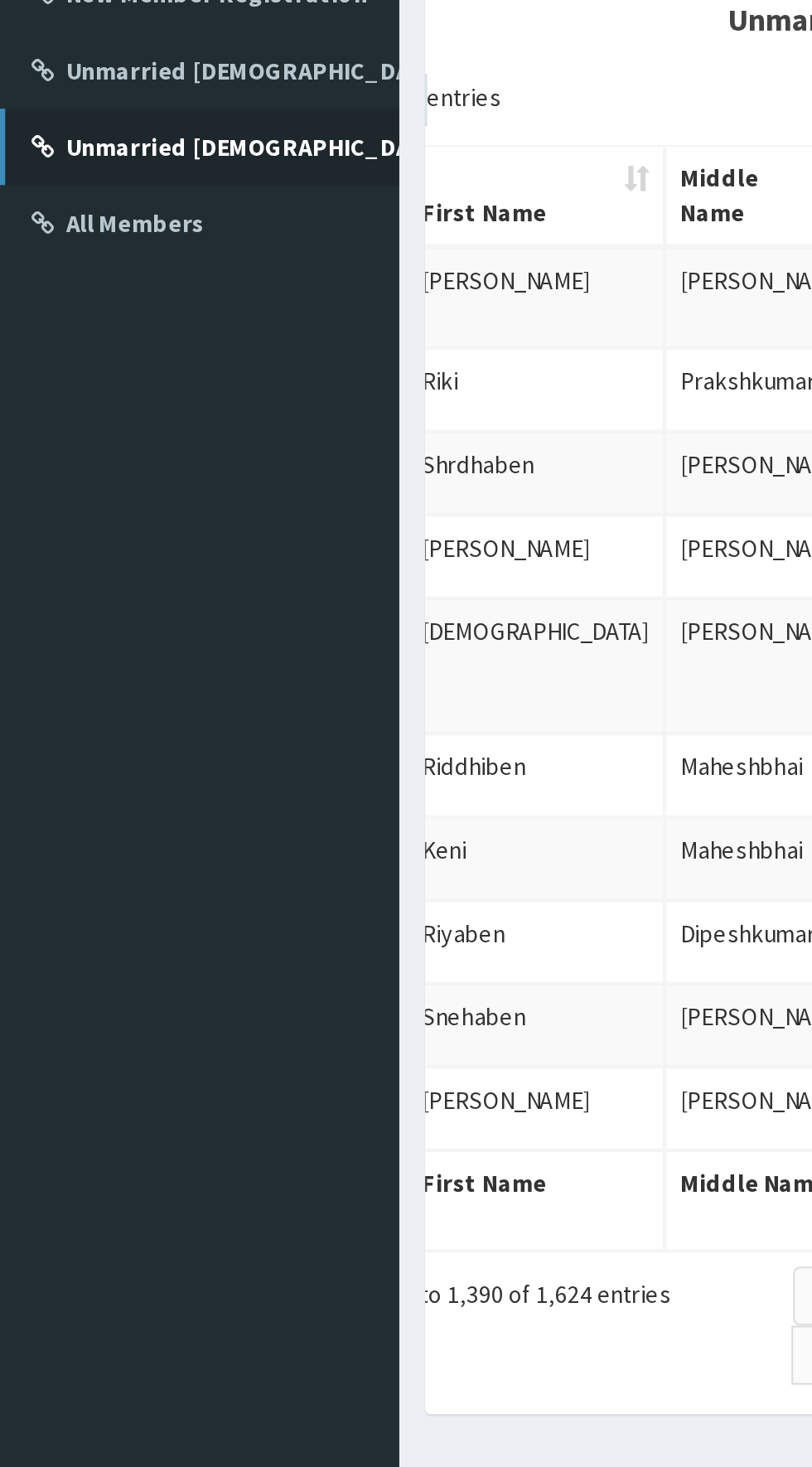
scroll to position [0, 116]
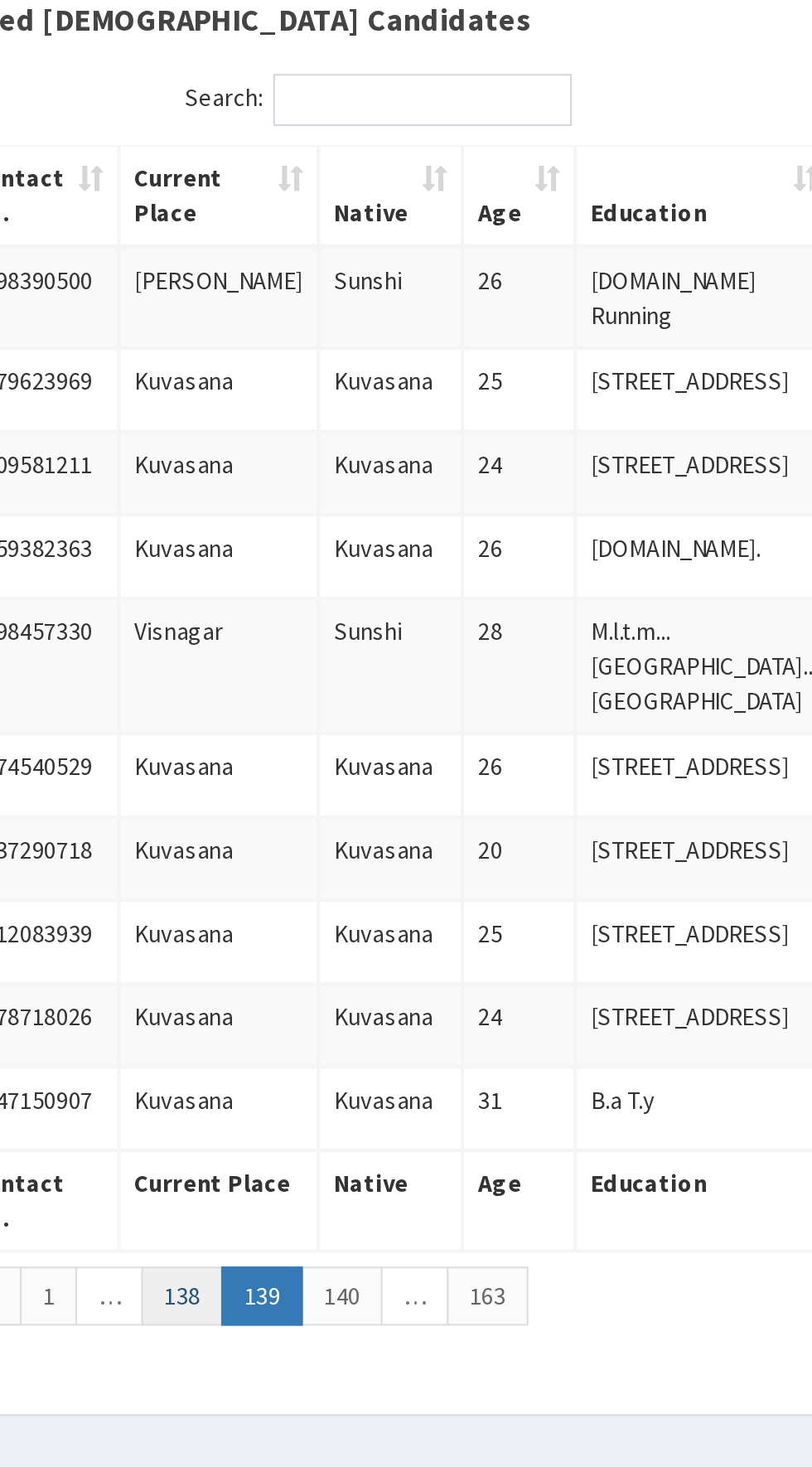
click at [489, 817] on link "138" at bounding box center [489, 831] width 39 height 28
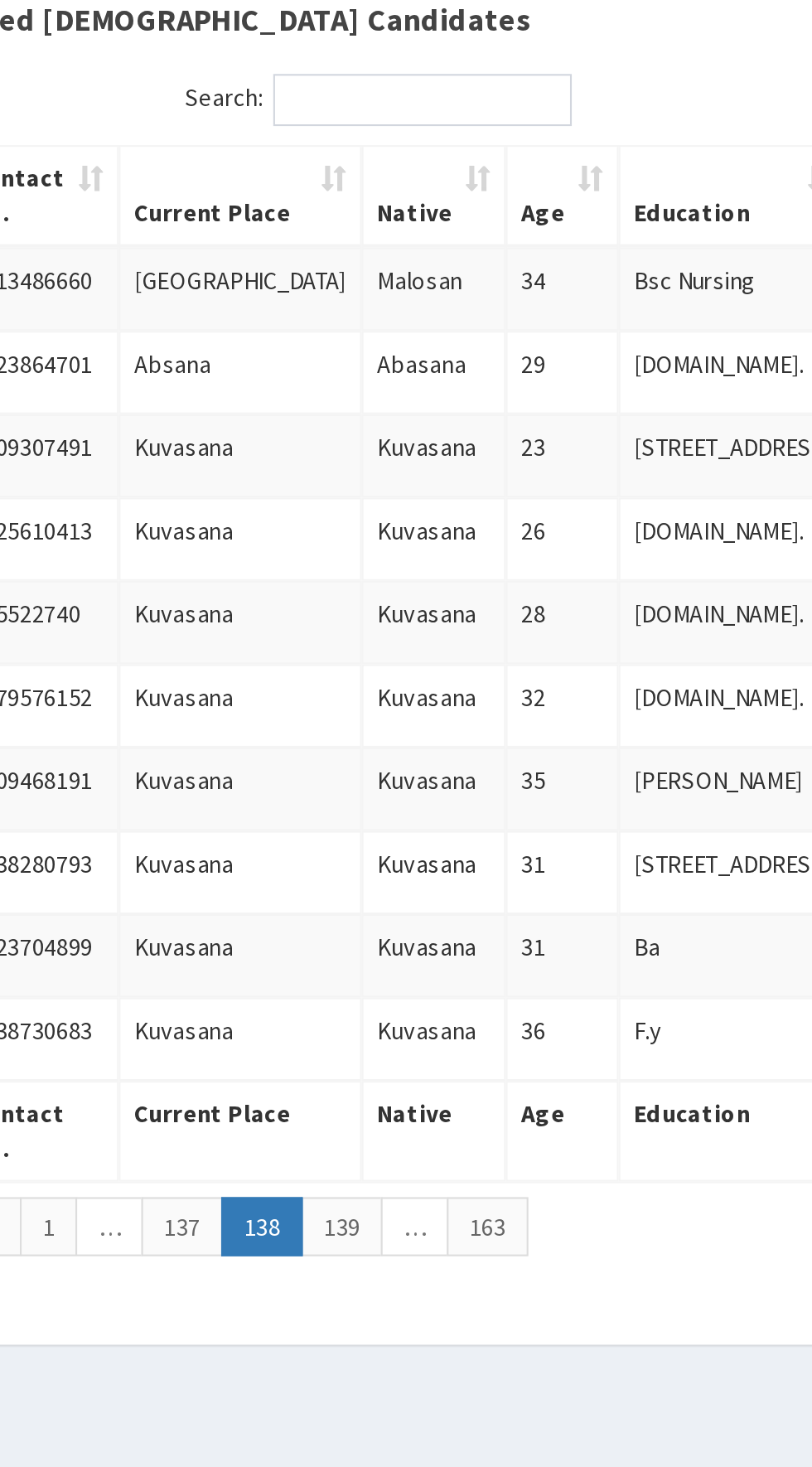
scroll to position [0, 62]
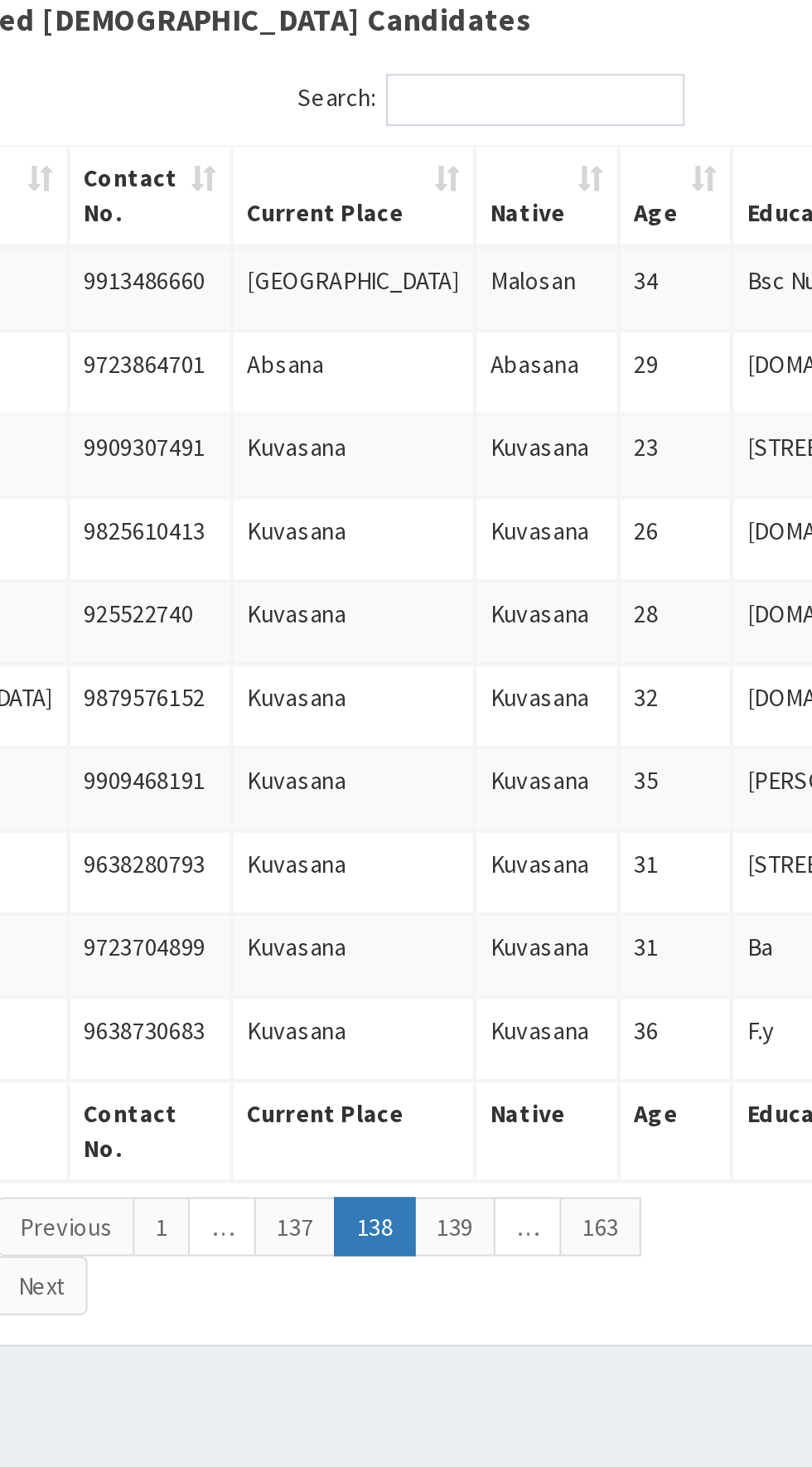
click at [547, 789] on link "137" at bounding box center [543, 798] width 39 height 28
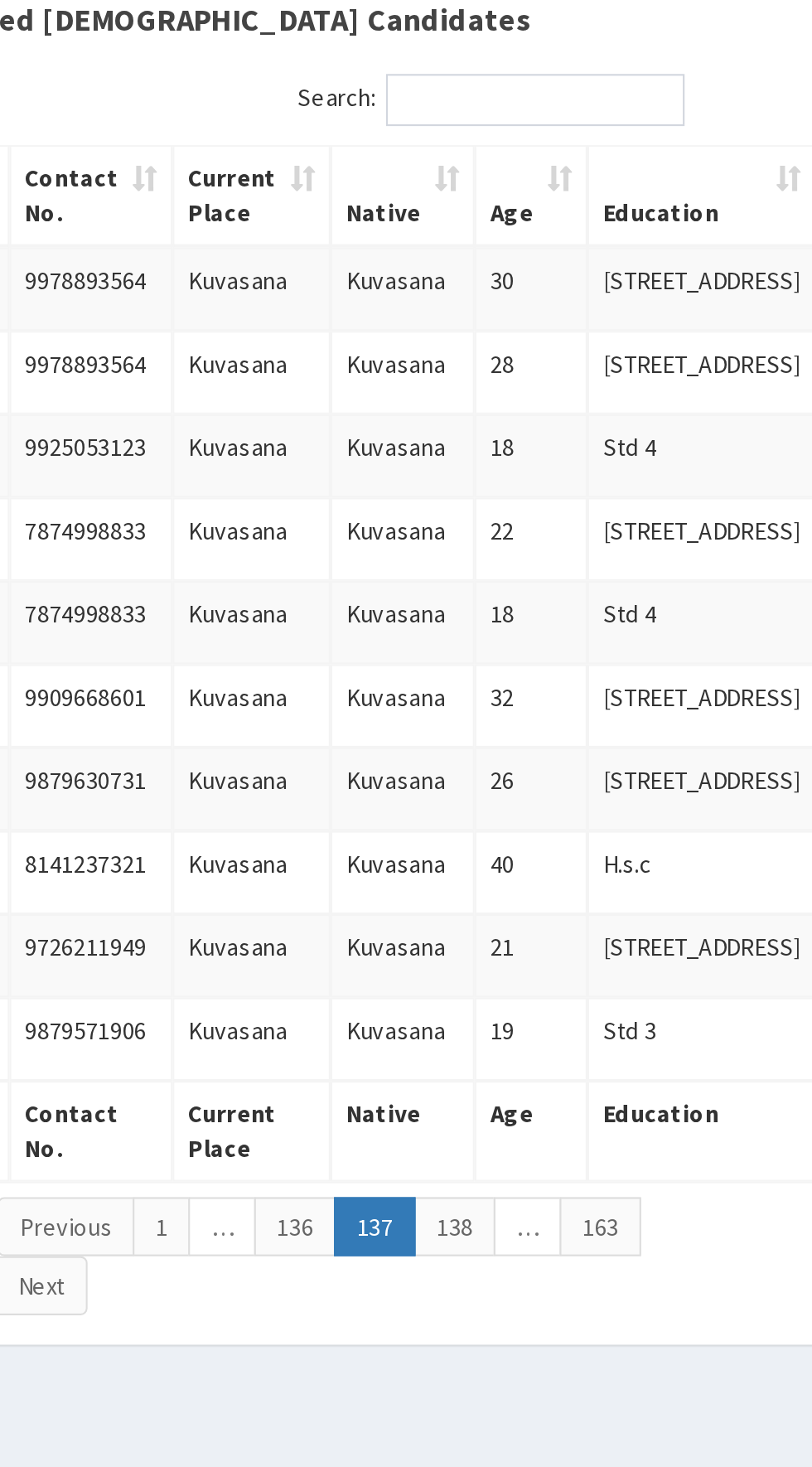
scroll to position [0, 61]
click at [541, 787] on link "136" at bounding box center [544, 798] width 39 height 28
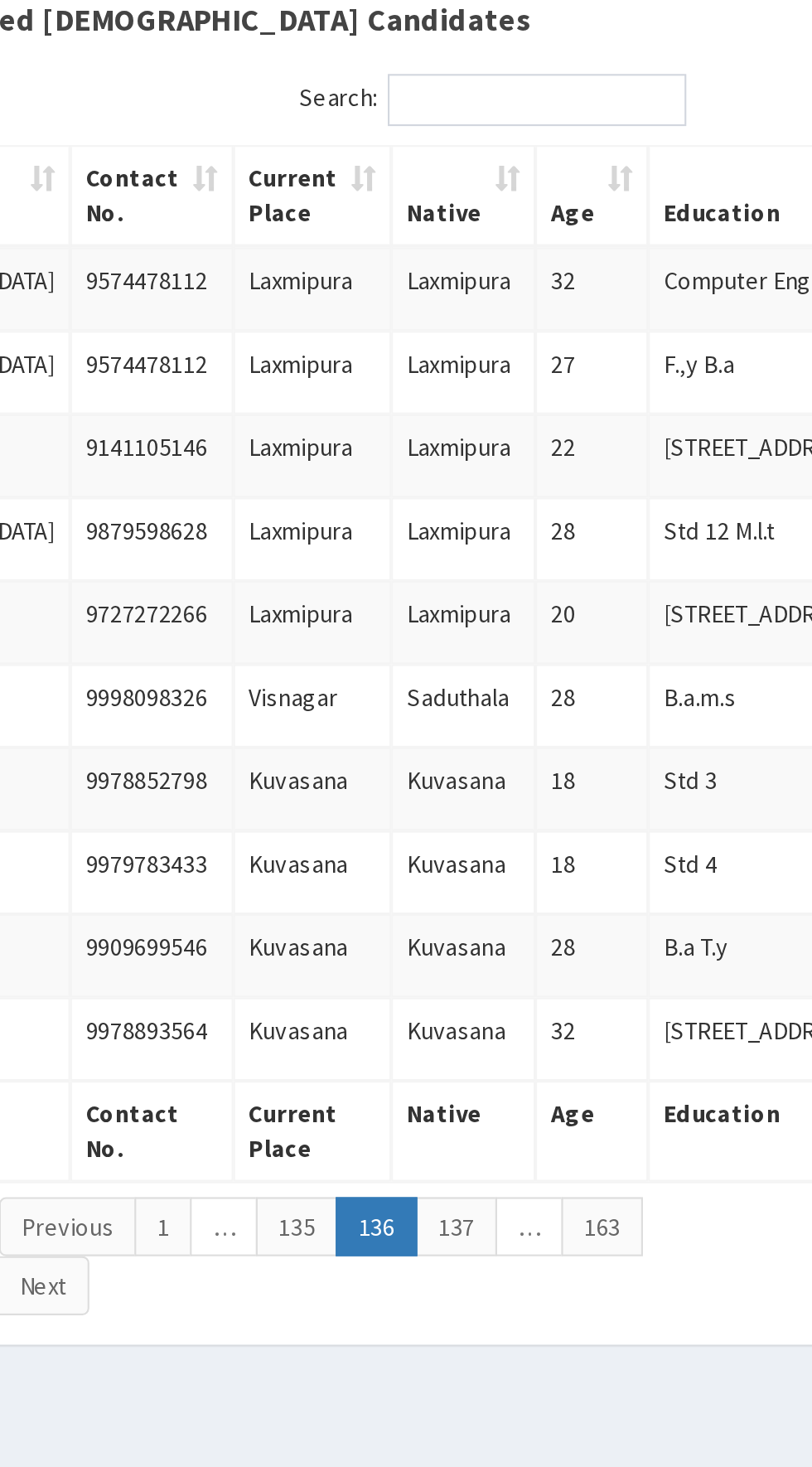
click at [537, 792] on link "135" at bounding box center [544, 798] width 39 height 28
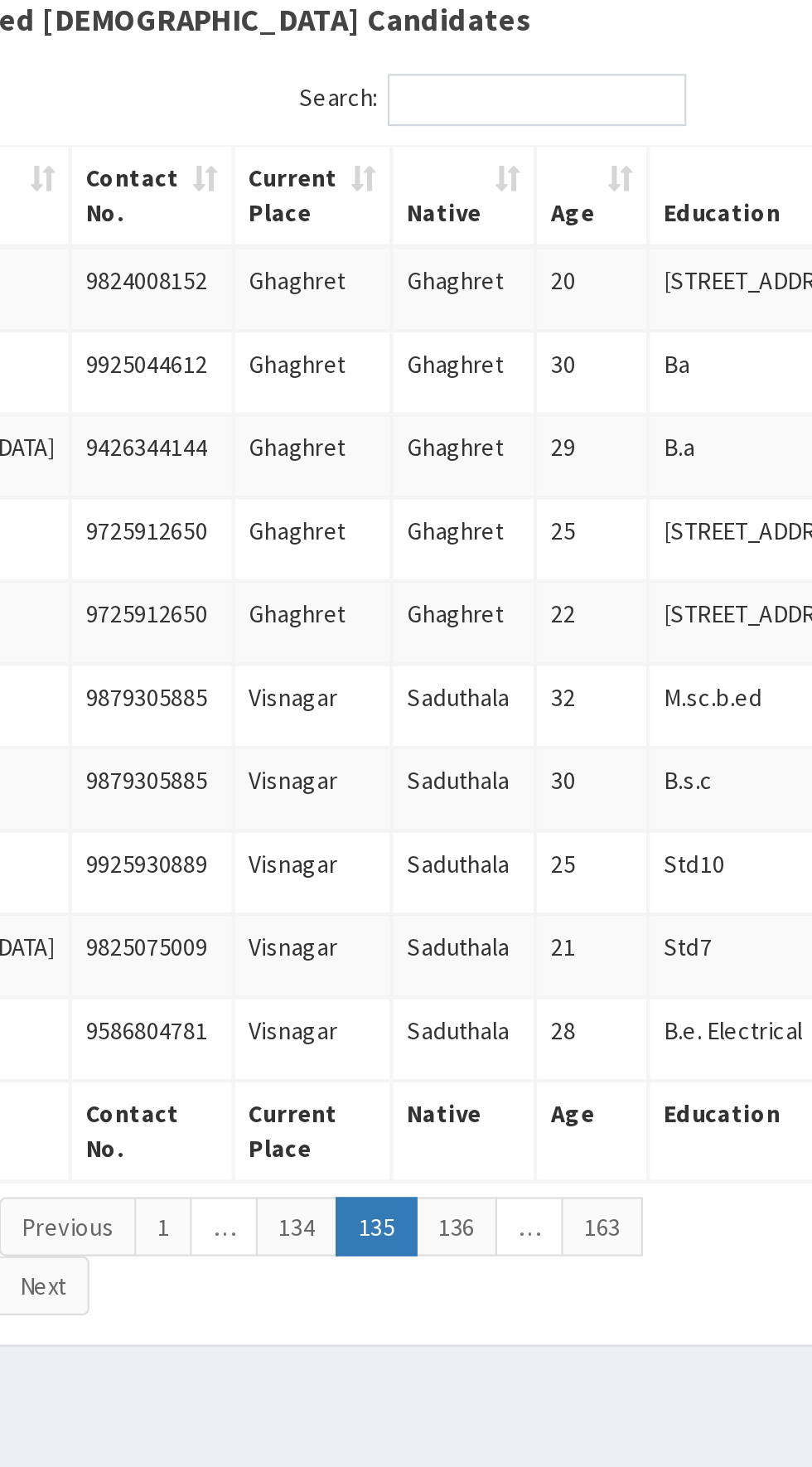
click at [548, 790] on link "134" at bounding box center [544, 798] width 39 height 28
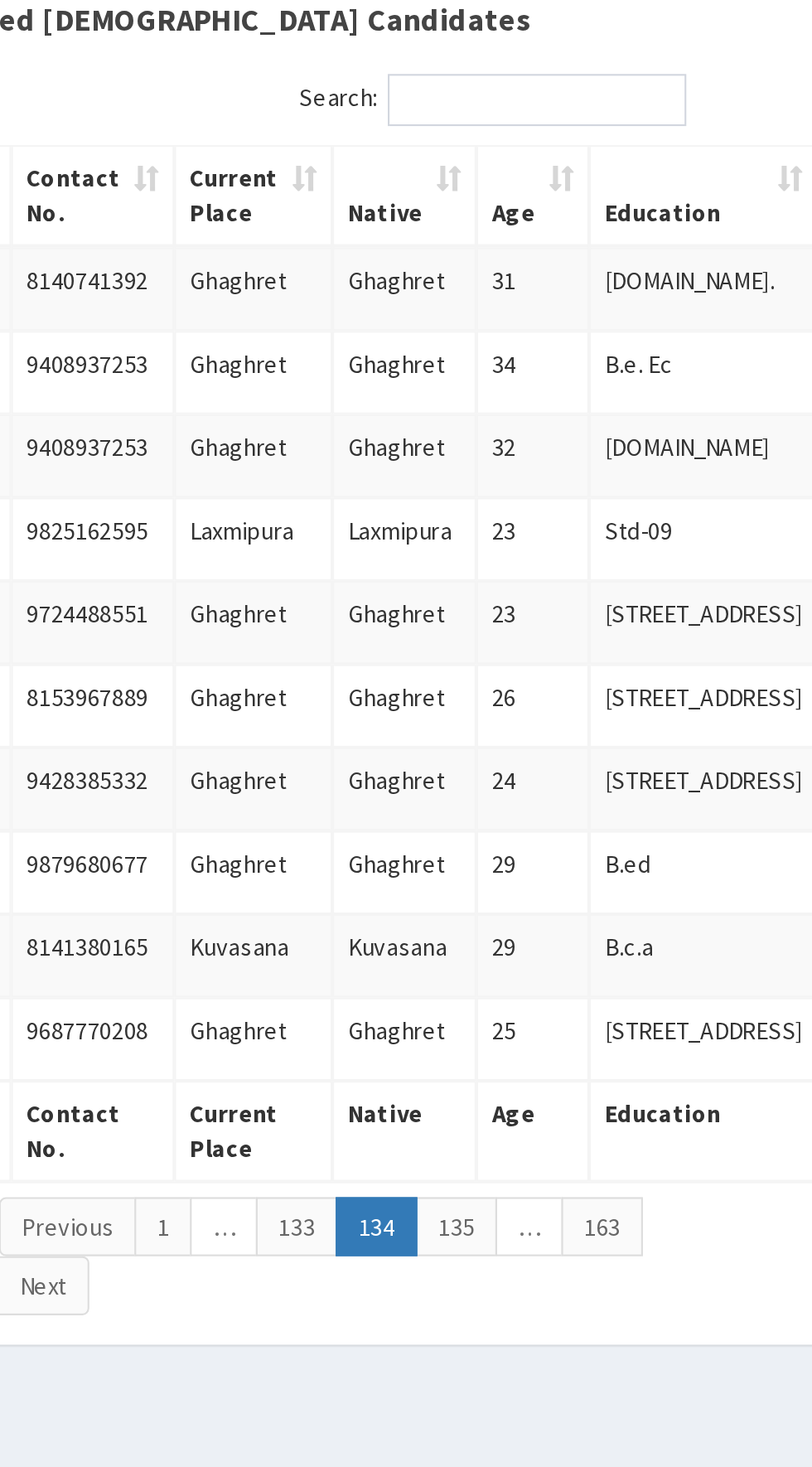
click at [543, 792] on link "133" at bounding box center [544, 798] width 39 height 28
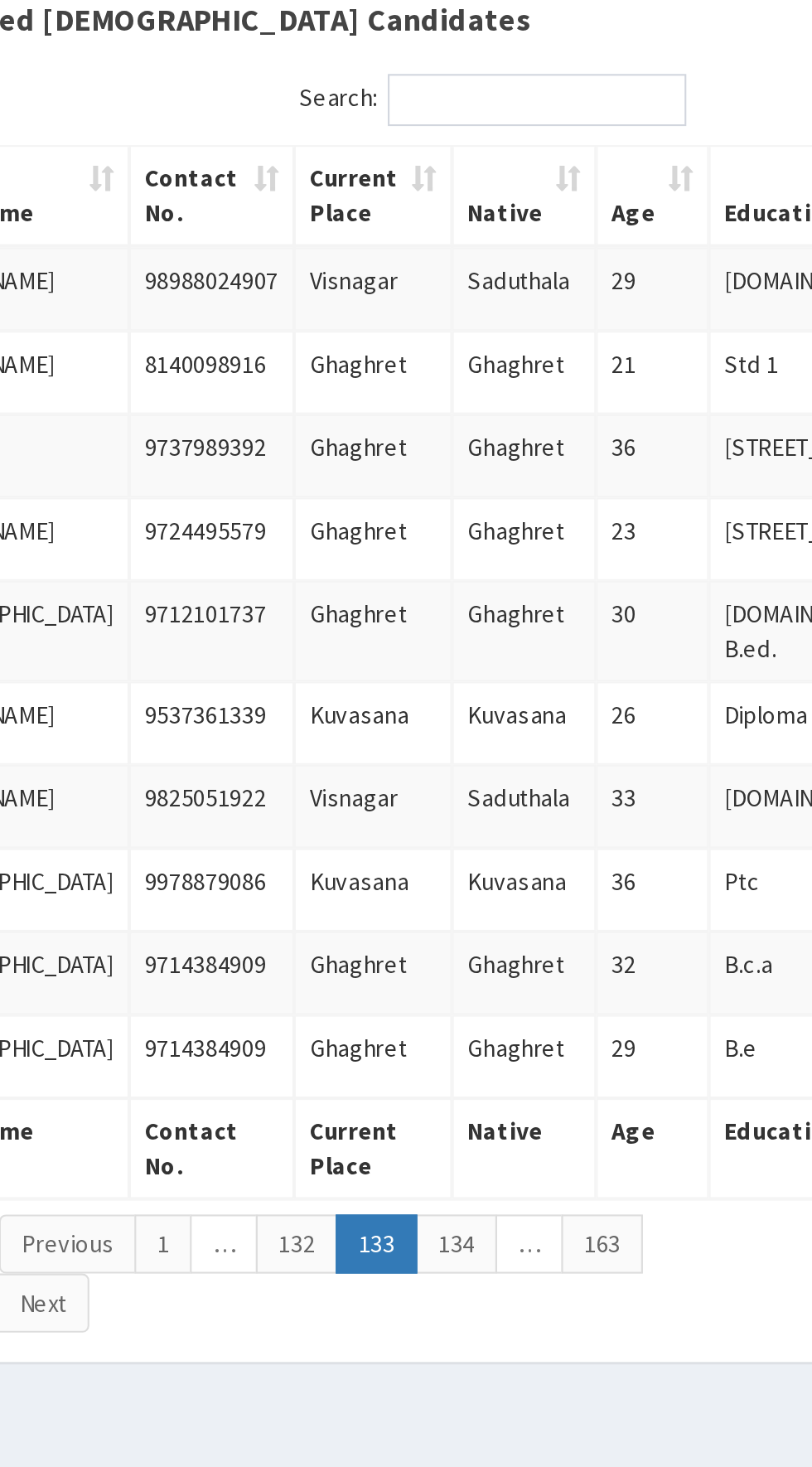
click at [548, 812] on link "132" at bounding box center [544, 806] width 39 height 28
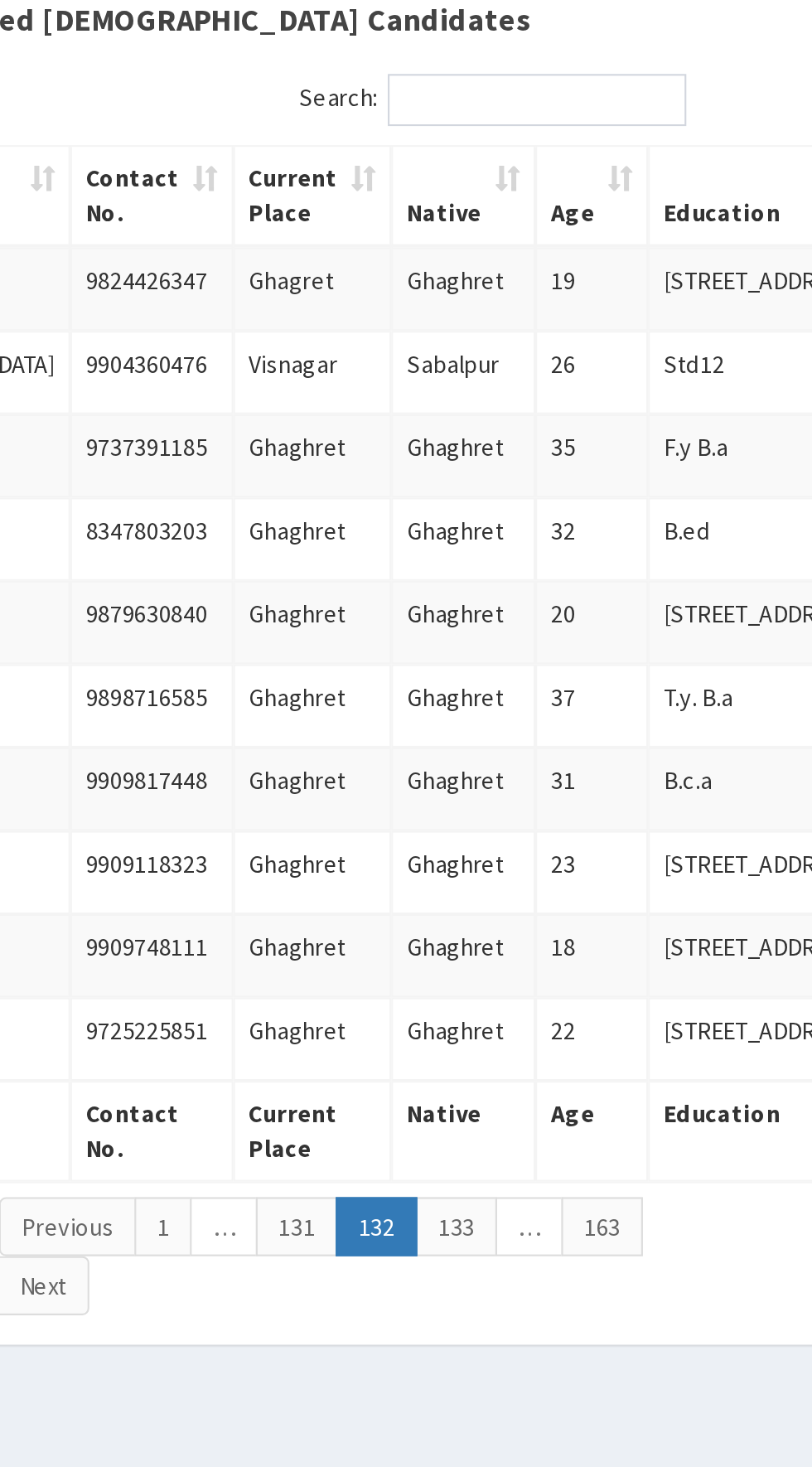
click at [547, 795] on link "131" at bounding box center [544, 798] width 39 height 28
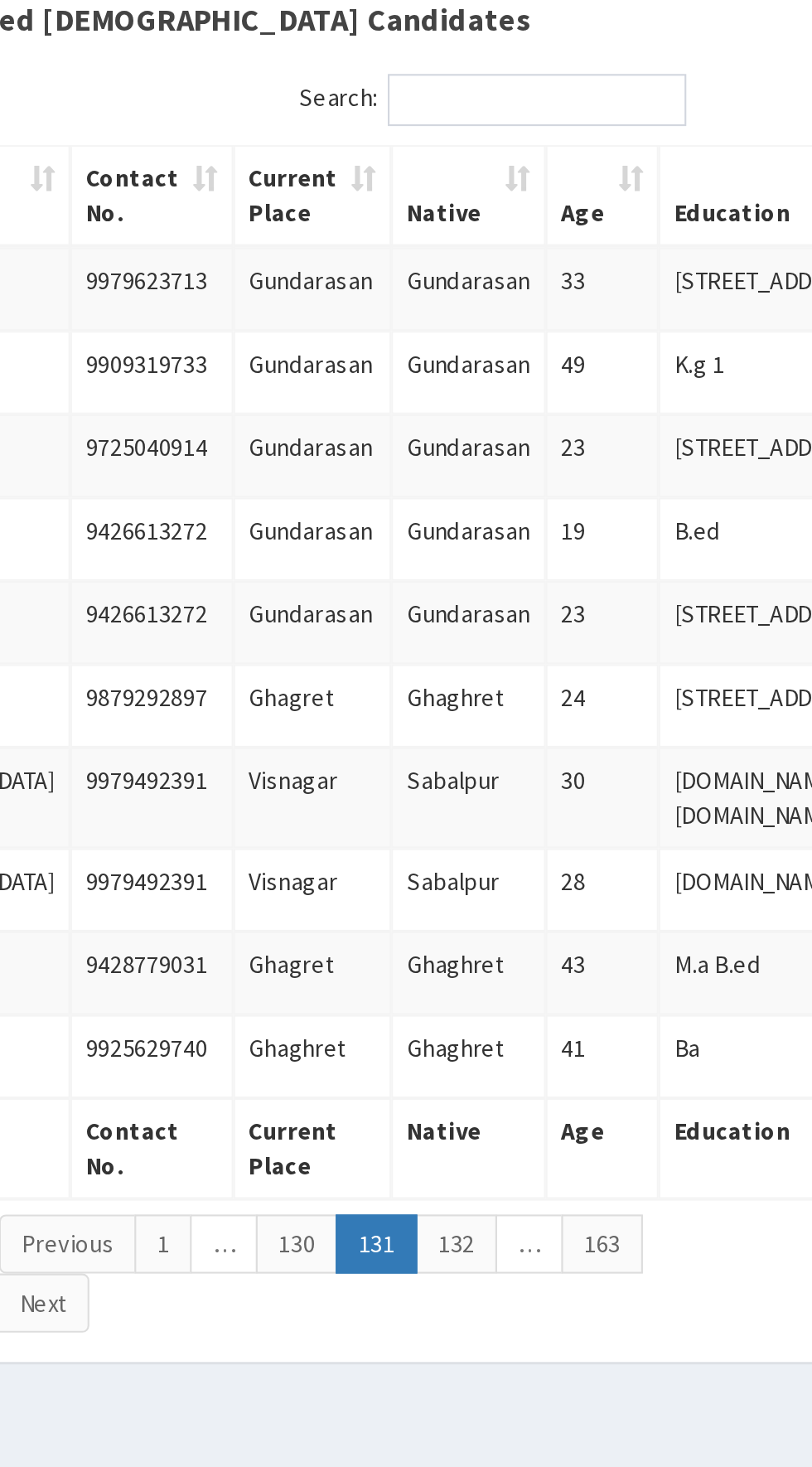
click at [539, 792] on link "130" at bounding box center [544, 806] width 39 height 28
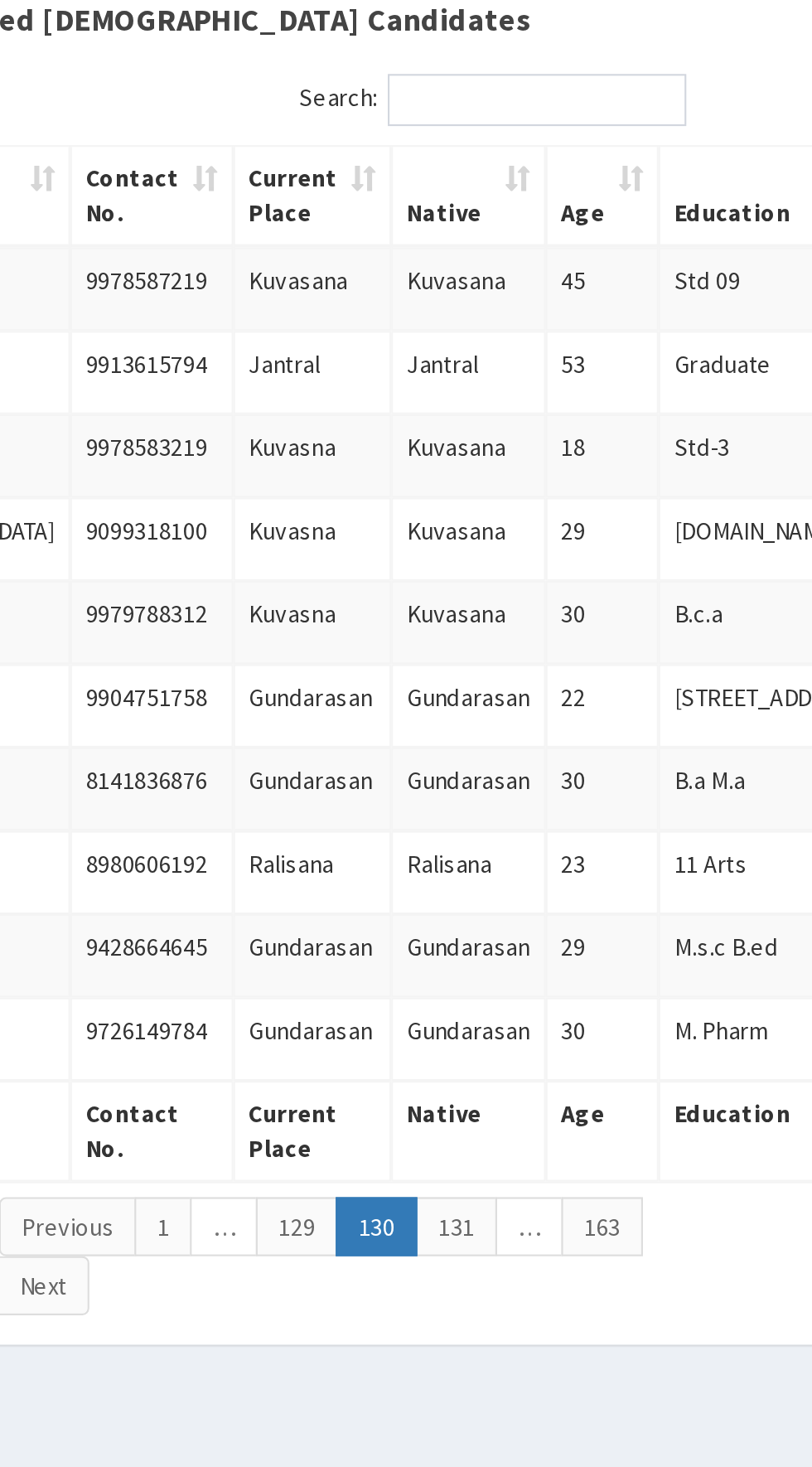
click at [546, 794] on link "129" at bounding box center [544, 798] width 39 height 28
